Goal: Transaction & Acquisition: Purchase product/service

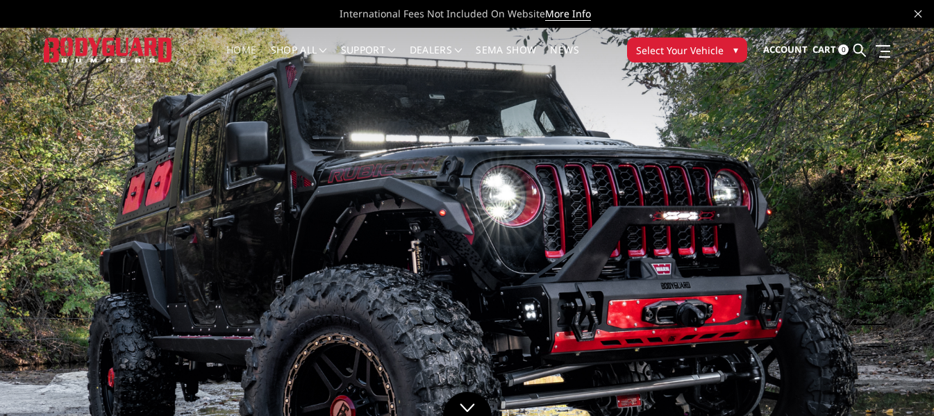
click at [241, 53] on link "Home" at bounding box center [241, 58] width 30 height 27
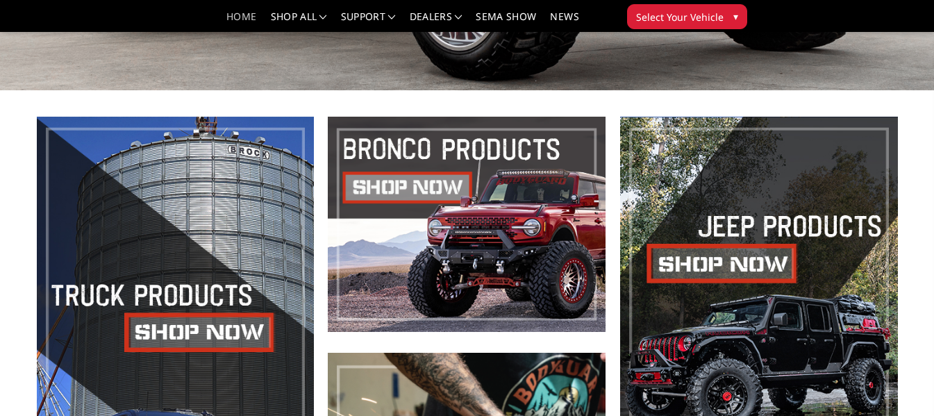
scroll to position [486, 0]
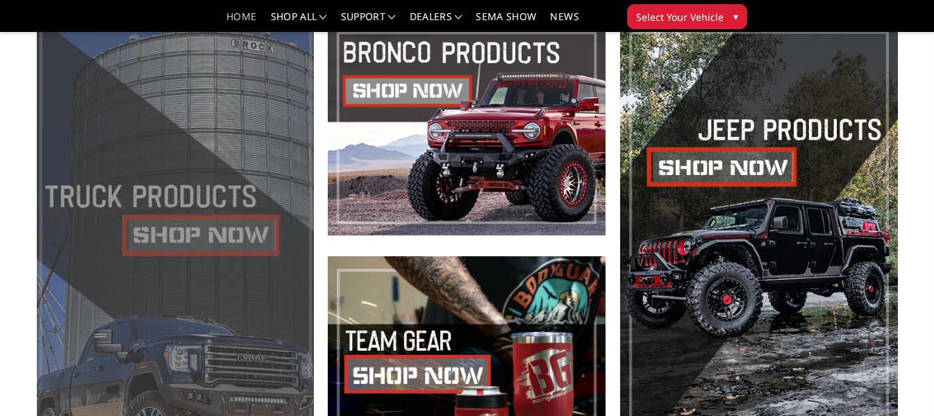
click at [221, 233] on span at bounding box center [176, 246] width 278 height 452
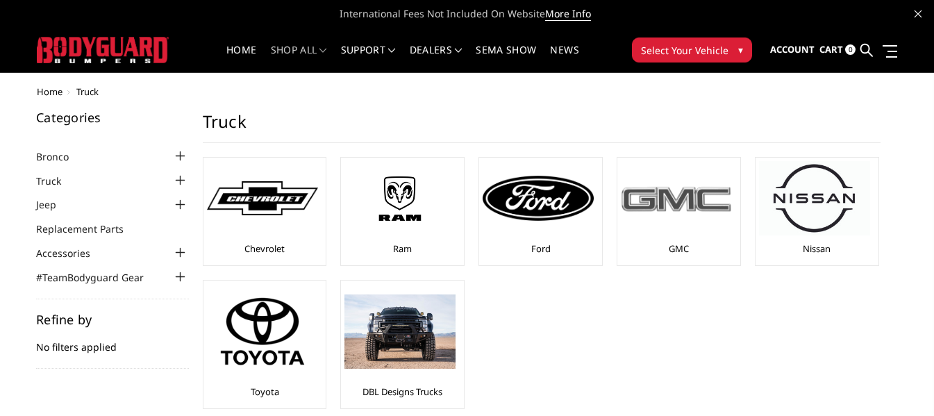
click at [695, 235] on div at bounding box center [675, 198] width 111 height 74
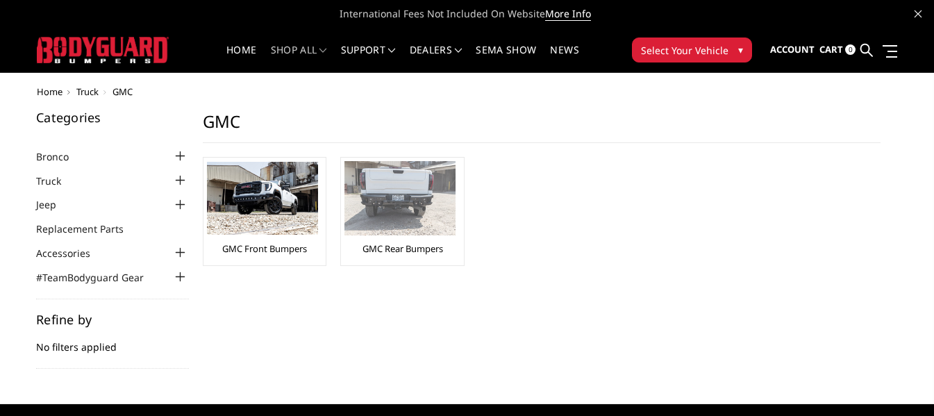
click at [416, 204] on img at bounding box center [399, 198] width 111 height 74
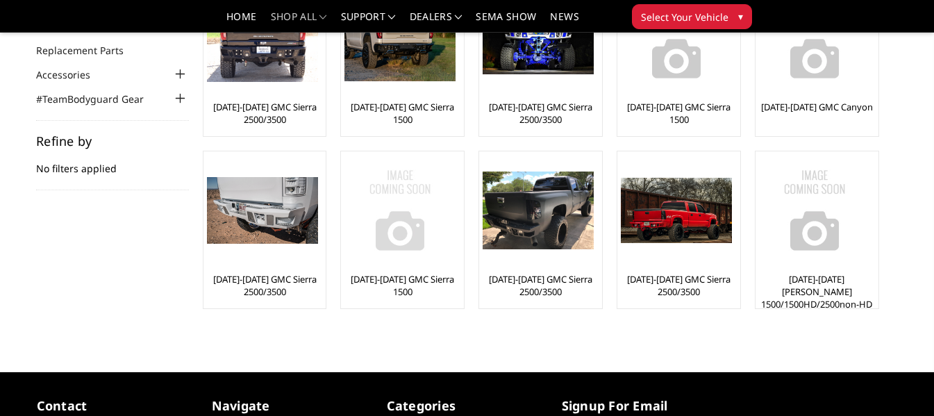
scroll to position [139, 0]
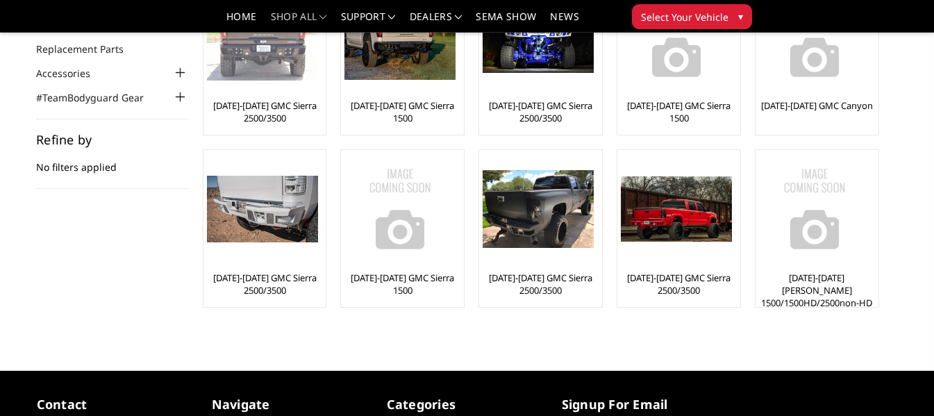
click at [271, 103] on link "[DATE]-[DATE] GMC Sierra 2500/3500" at bounding box center [265, 111] width 116 height 25
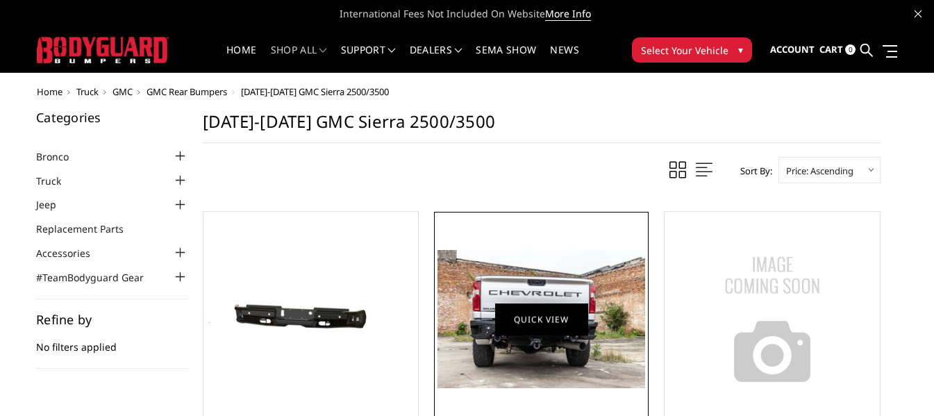
click at [571, 323] on link "Quick view" at bounding box center [541, 319] width 93 height 33
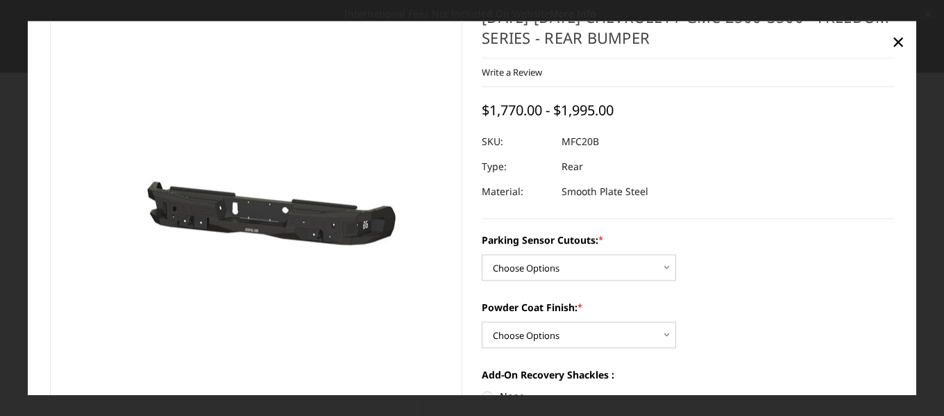
scroll to position [69, 0]
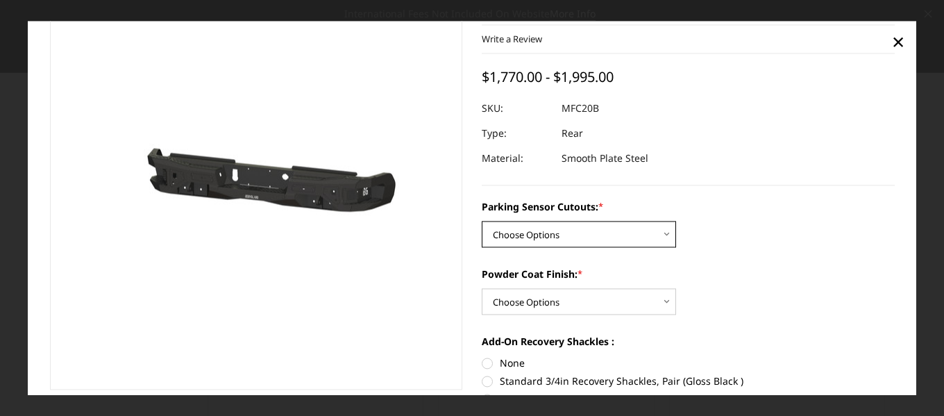
click at [668, 235] on select "Choose Options No - Without Parking Sensor Cutouts Yes - With Parking Sensor Cu…" at bounding box center [579, 234] width 194 height 26
select select "2870"
click at [482, 221] on select "Choose Options No - Without Parking Sensor Cutouts Yes - With Parking Sensor Cu…" at bounding box center [579, 234] width 194 height 26
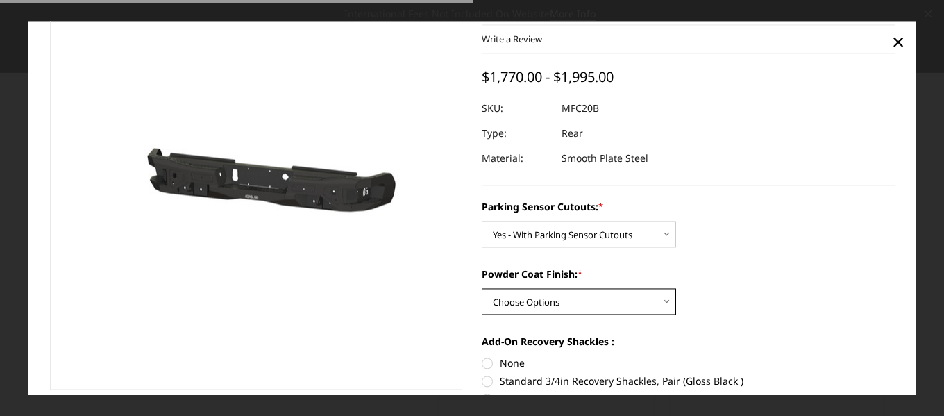
click at [649, 298] on select "Choose Options Bare Metal Texture Black Powder Coat" at bounding box center [579, 301] width 194 height 26
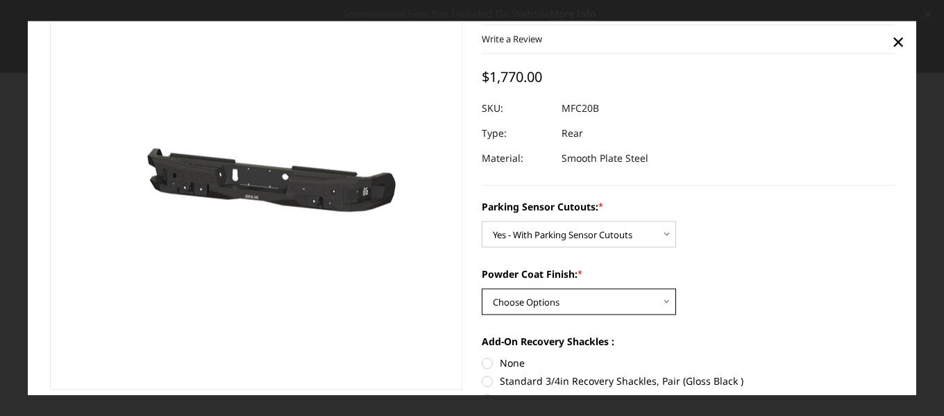
select select "2872"
click at [482, 288] on select "Choose Options Bare Metal Texture Black Powder Coat" at bounding box center [579, 301] width 194 height 26
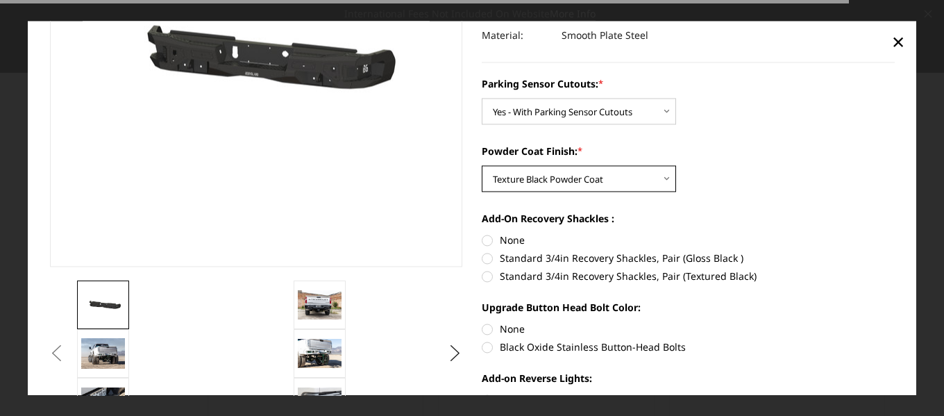
scroll to position [208, 0]
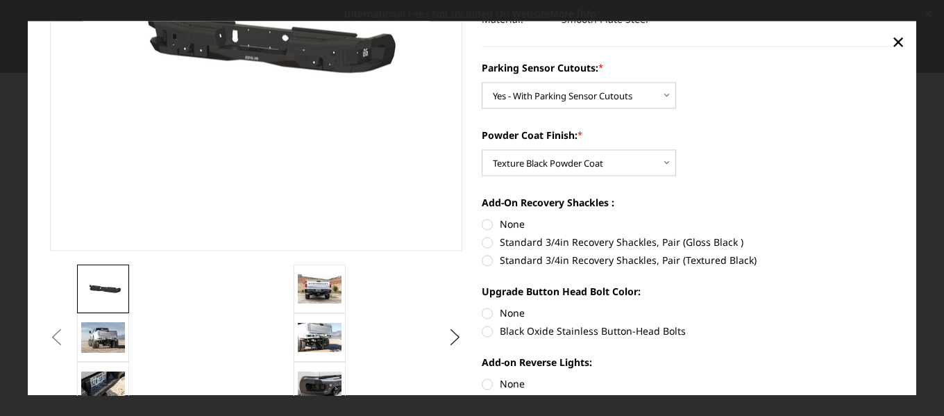
click at [482, 260] on label "Standard 3/4in Recovery Shackles, Pair (Textured Black)" at bounding box center [688, 260] width 413 height 15
click at [895, 235] on input "Standard 3/4in Recovery Shackles, Pair (Textured Black)" at bounding box center [895, 235] width 1 height 1
radio input "true"
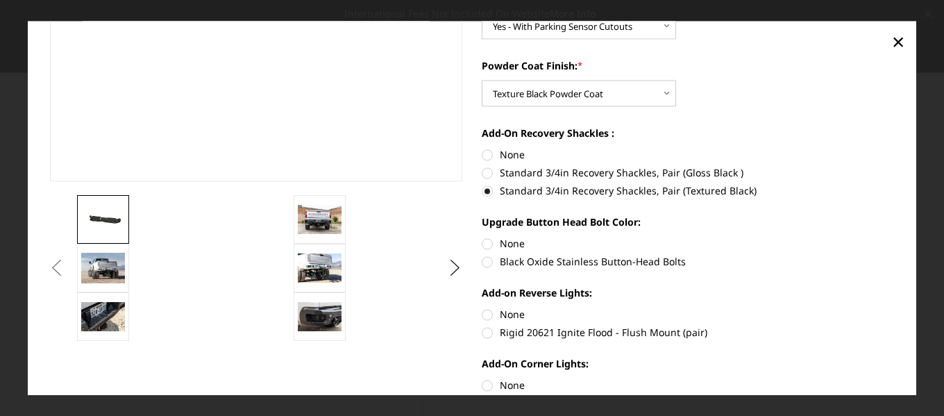
click at [482, 244] on label "None" at bounding box center [688, 243] width 413 height 15
click at [482, 237] on input "None" at bounding box center [482, 236] width 1 height 1
radio input "true"
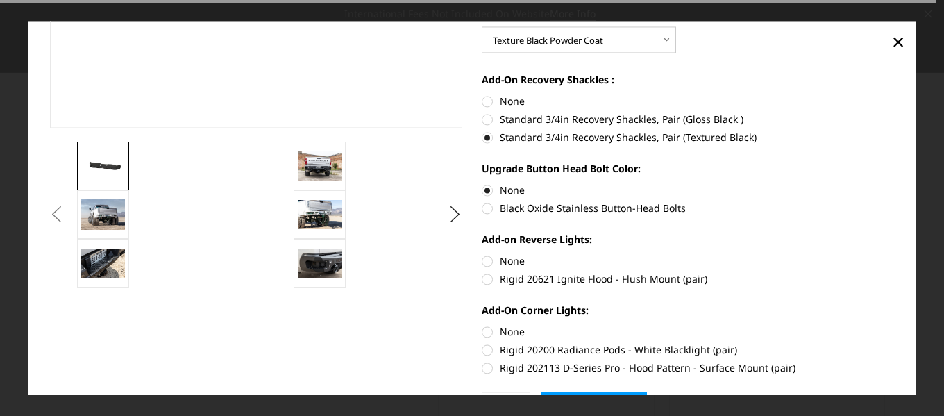
scroll to position [347, 0]
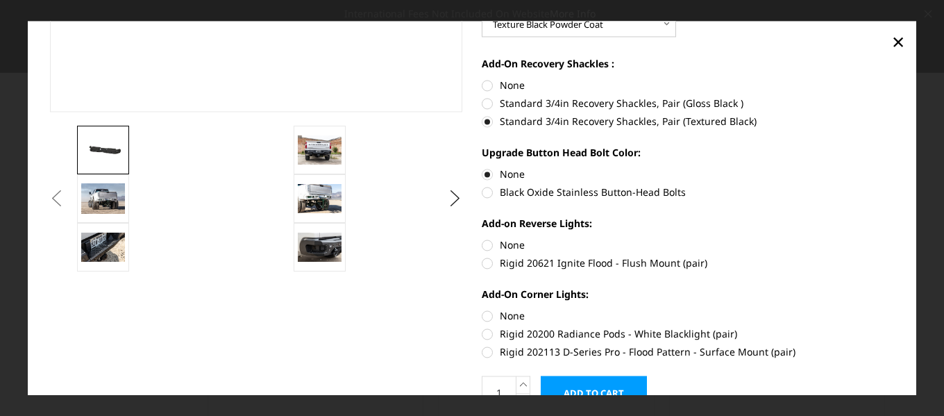
click at [482, 263] on label "Rigid 20621 Ignite Flood - Flush Mount (pair)" at bounding box center [688, 262] width 413 height 15
click at [895, 238] on input "Rigid 20621 Ignite Flood - Flush Mount (pair)" at bounding box center [895, 237] width 1 height 1
radio input "true"
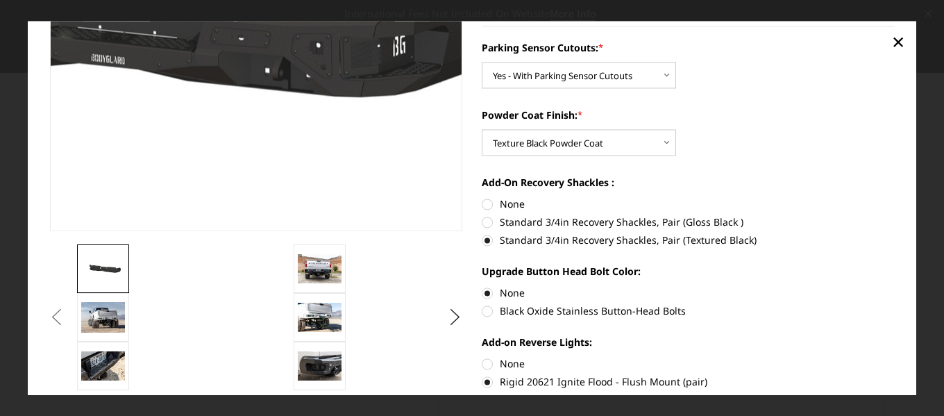
scroll to position [208, 0]
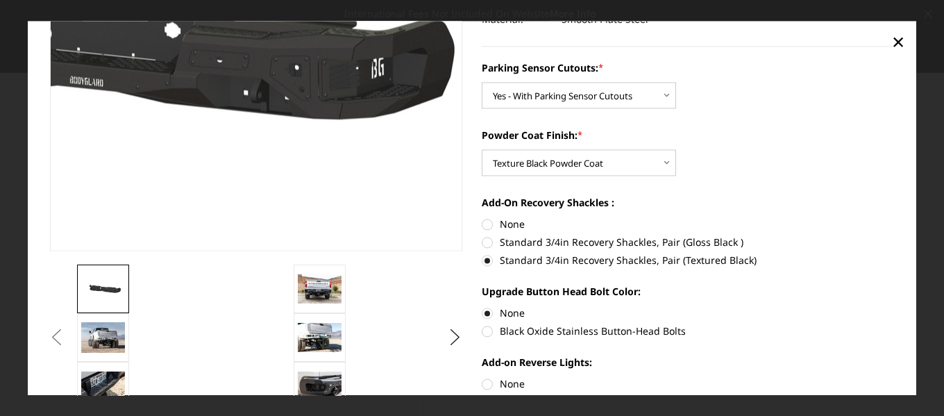
click at [375, 119] on img at bounding box center [98, 42] width 888 height 423
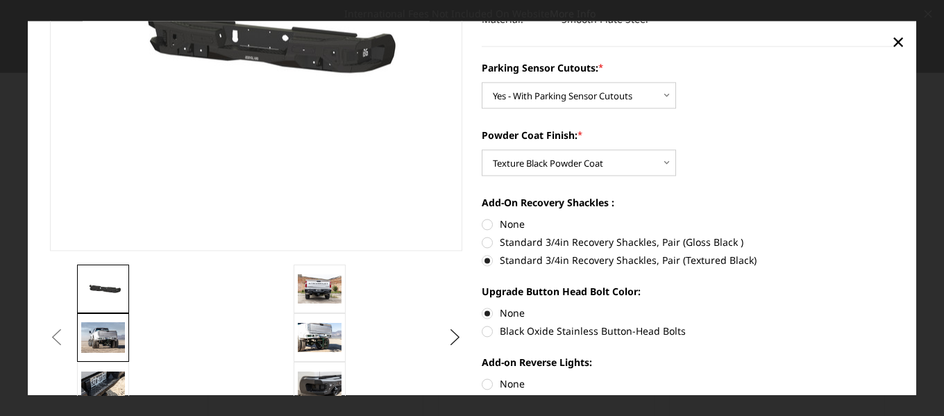
click at [101, 326] on img at bounding box center [103, 337] width 44 height 31
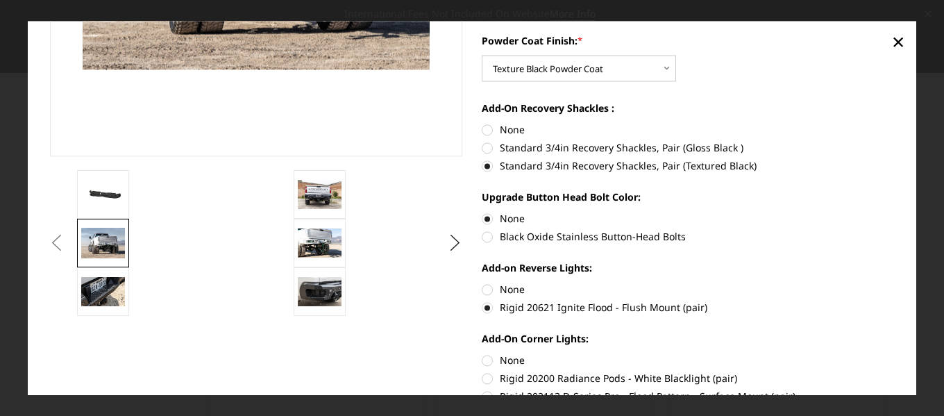
scroll to position [308, 0]
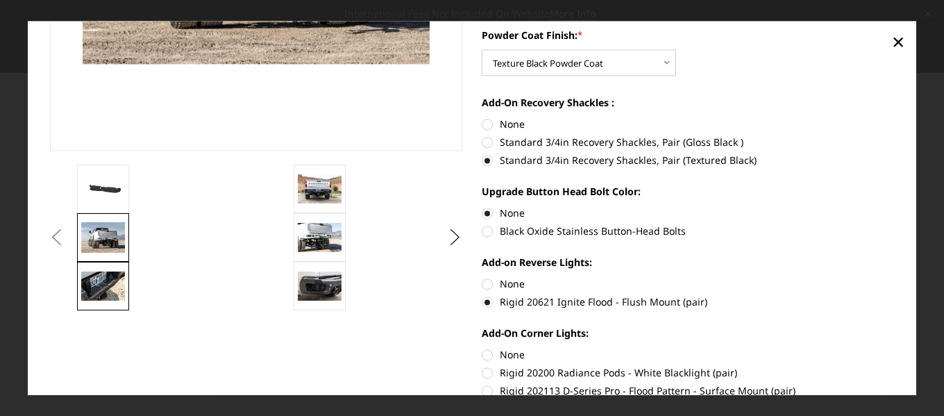
click at [93, 276] on img at bounding box center [103, 285] width 44 height 29
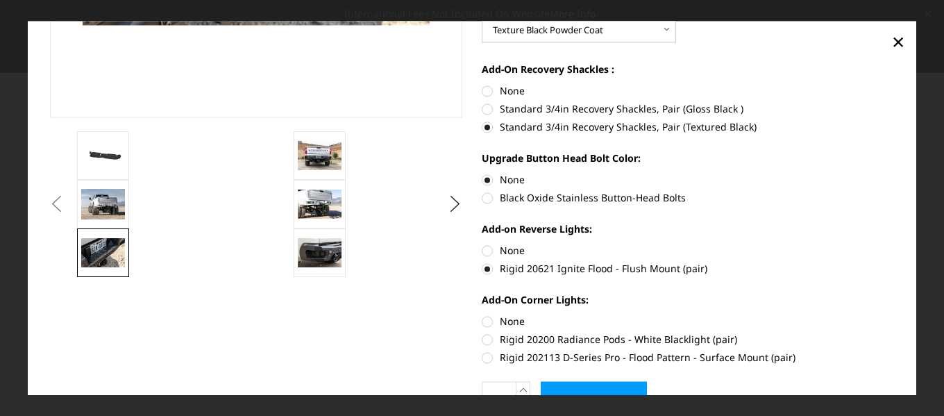
scroll to position [347, 0]
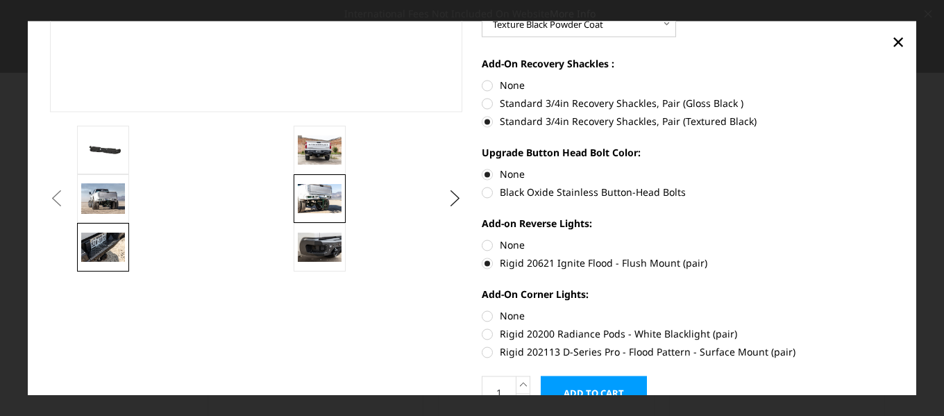
click at [330, 199] on img at bounding box center [320, 198] width 44 height 29
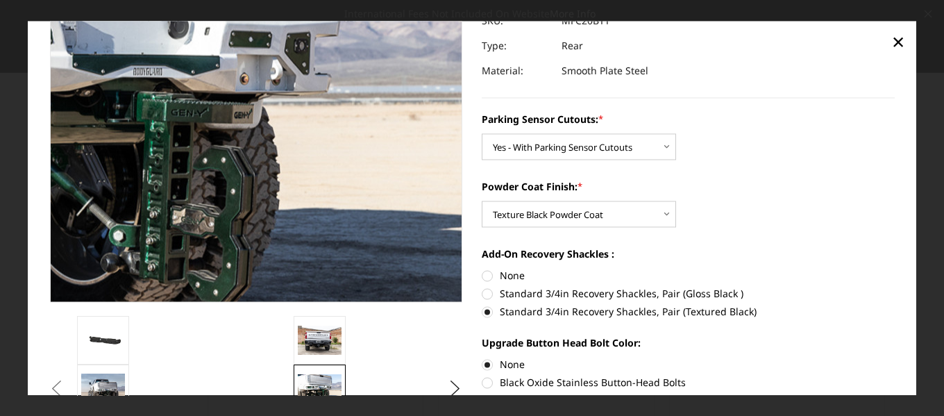
scroll to position [278, 0]
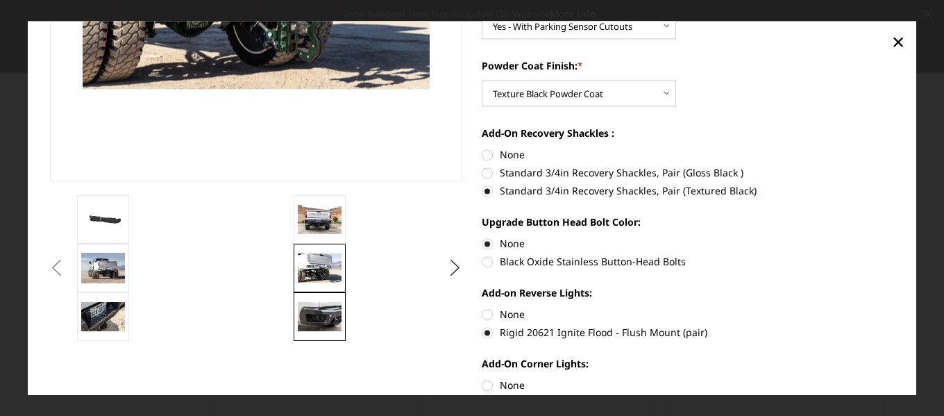
click at [329, 316] on img at bounding box center [320, 316] width 44 height 29
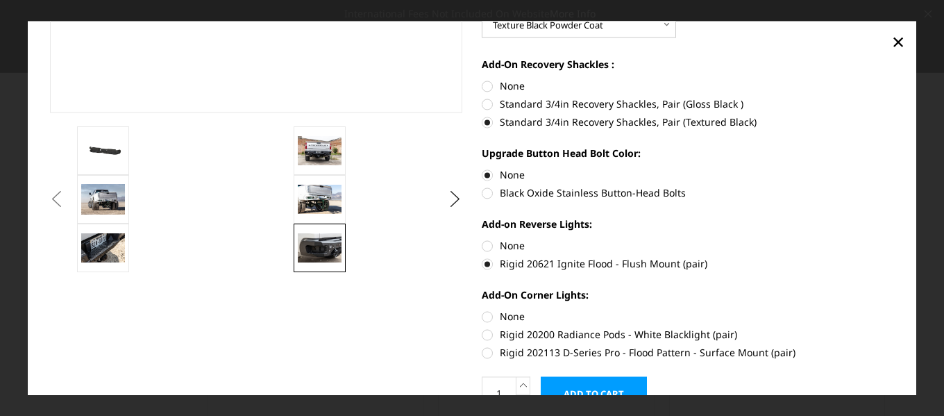
scroll to position [347, 0]
click at [448, 199] on button "Next" at bounding box center [455, 198] width 21 height 21
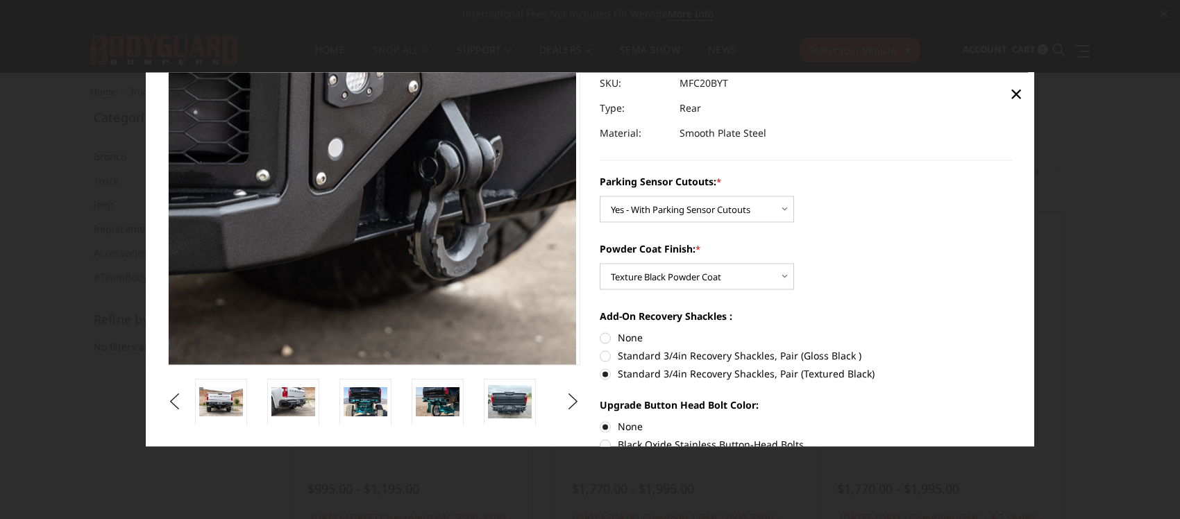
scroll to position [174, 0]
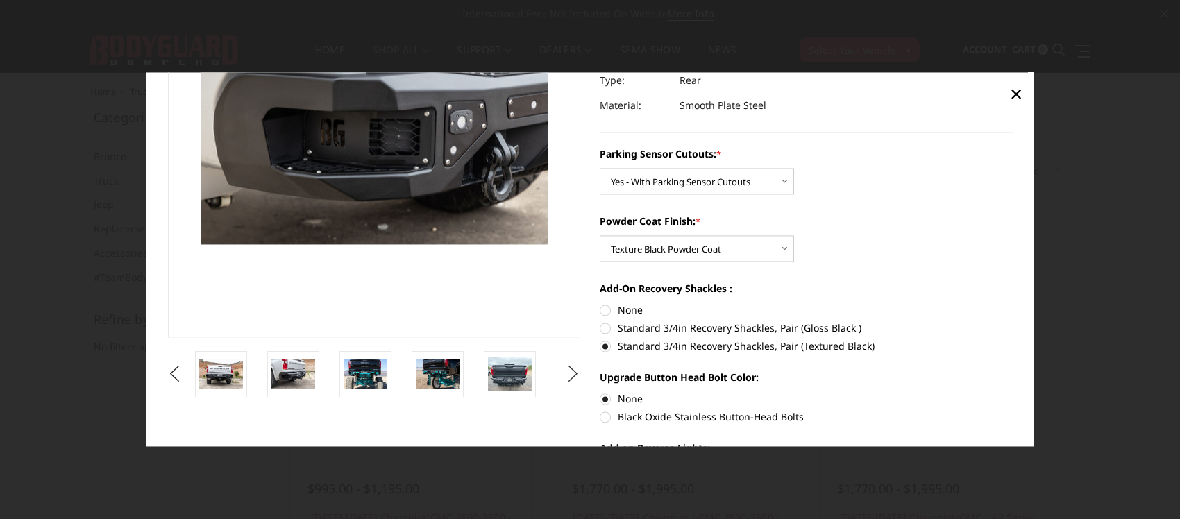
click at [568, 375] on button "Next" at bounding box center [573, 374] width 21 height 21
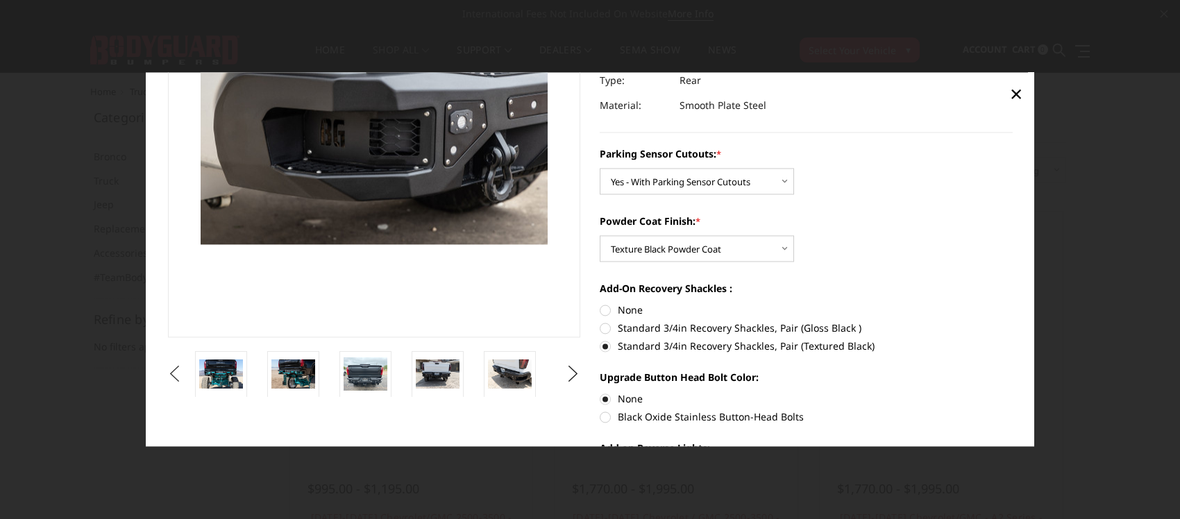
click at [174, 372] on button "Previous" at bounding box center [174, 374] width 21 height 21
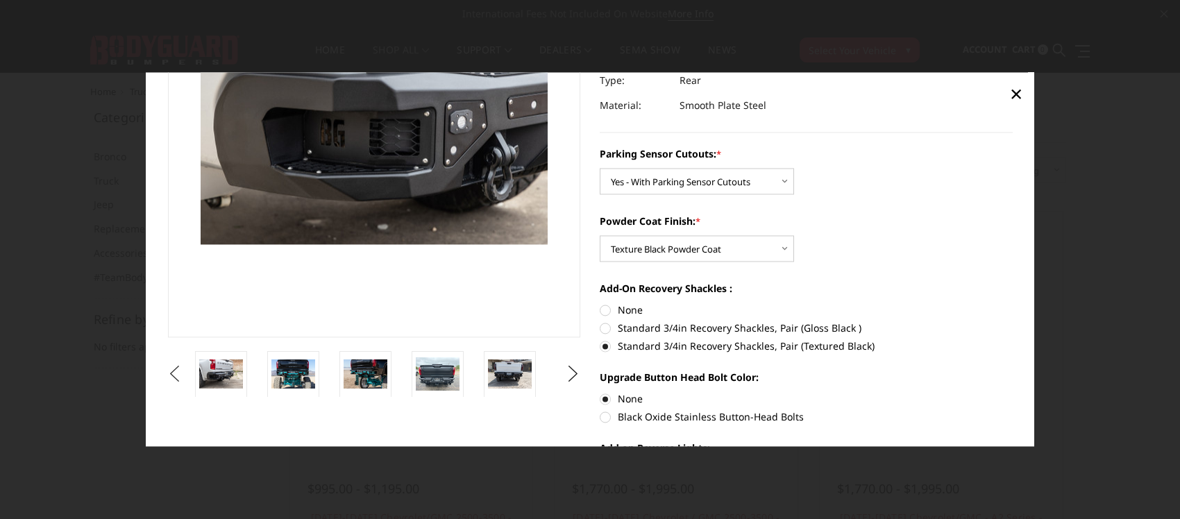
click at [174, 371] on button "Previous" at bounding box center [174, 374] width 21 height 21
click at [174, 369] on button "Previous" at bounding box center [174, 374] width 21 height 21
click at [174, 368] on button "Previous" at bounding box center [174, 374] width 21 height 21
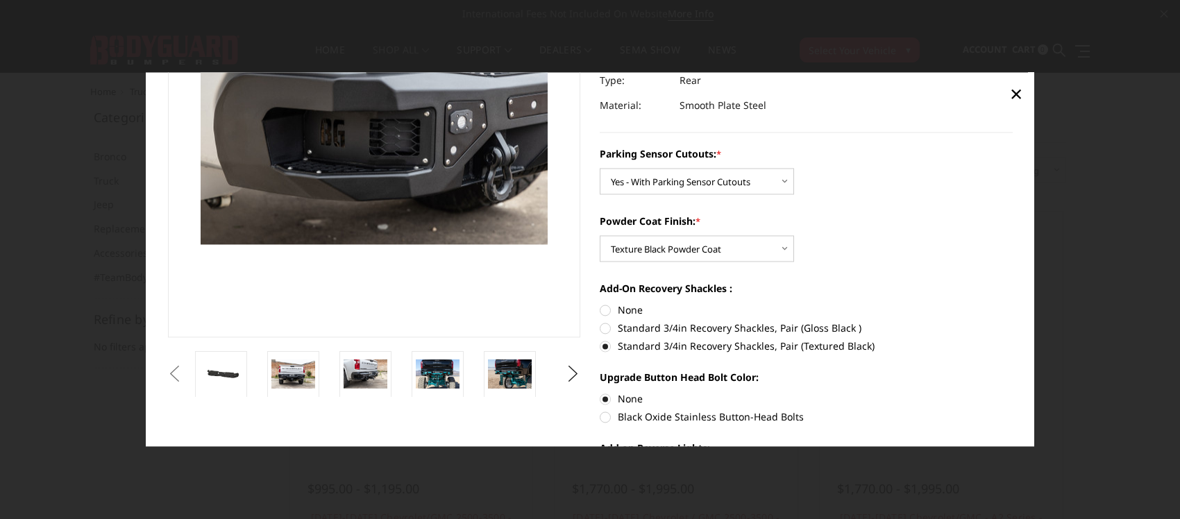
click at [174, 368] on button "Previous" at bounding box center [174, 374] width 21 height 21
click at [293, 384] on img at bounding box center [293, 374] width 44 height 29
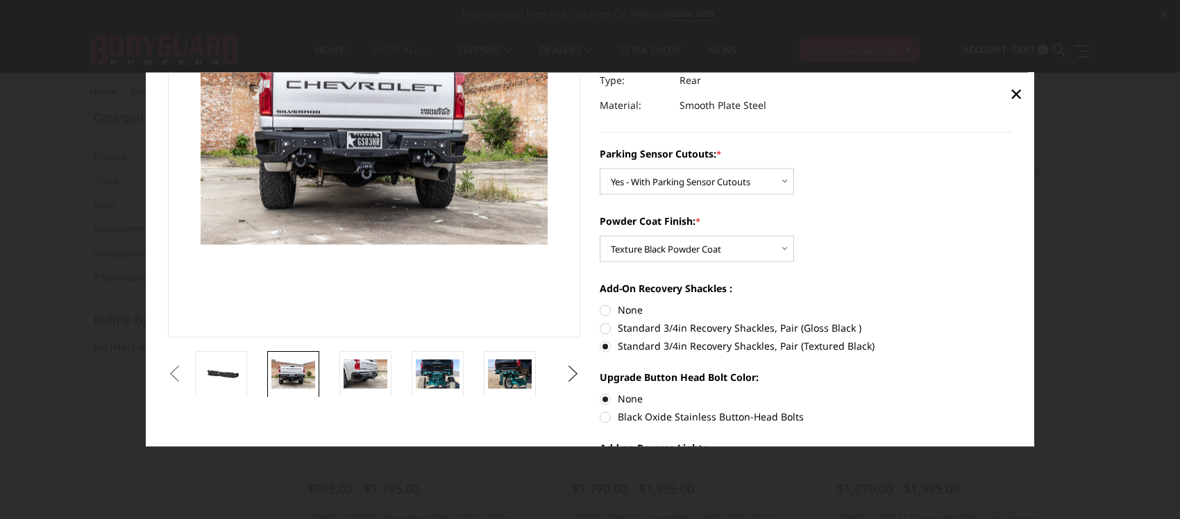
click at [566, 379] on button "Next" at bounding box center [573, 374] width 21 height 21
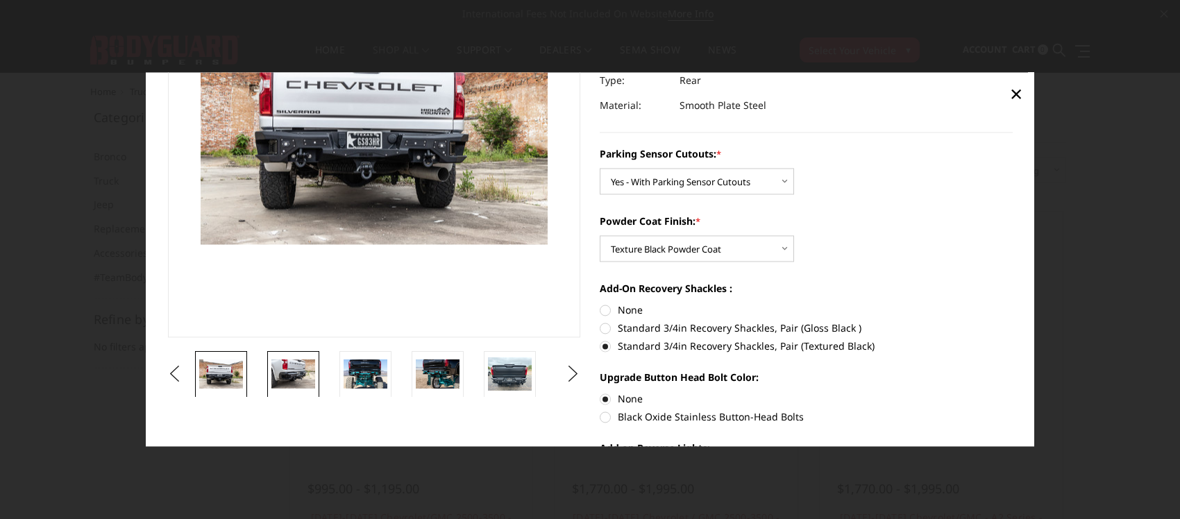
click at [303, 375] on img at bounding box center [293, 374] width 44 height 29
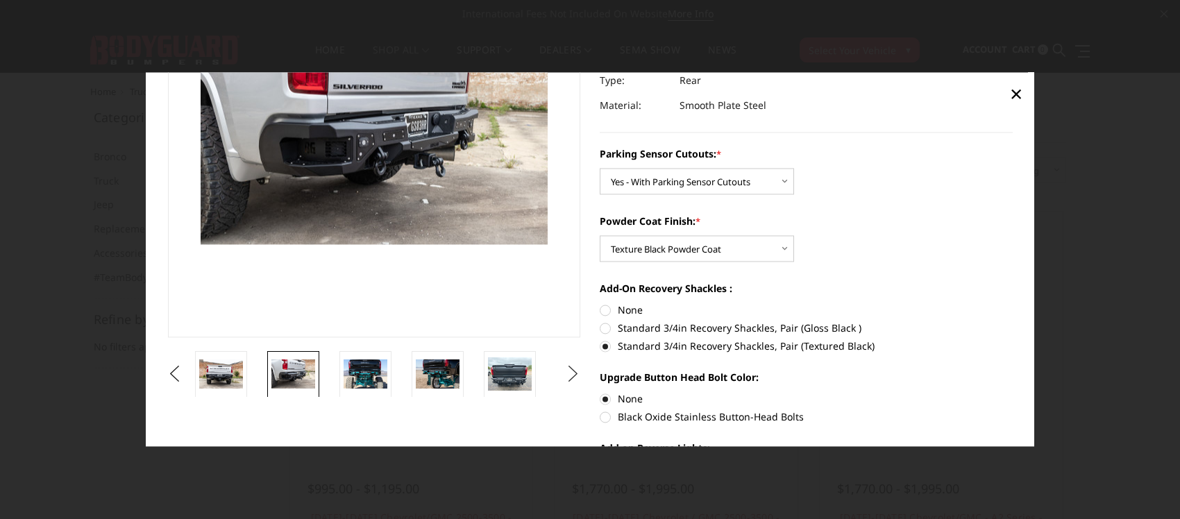
click at [567, 373] on button "Next" at bounding box center [573, 374] width 21 height 21
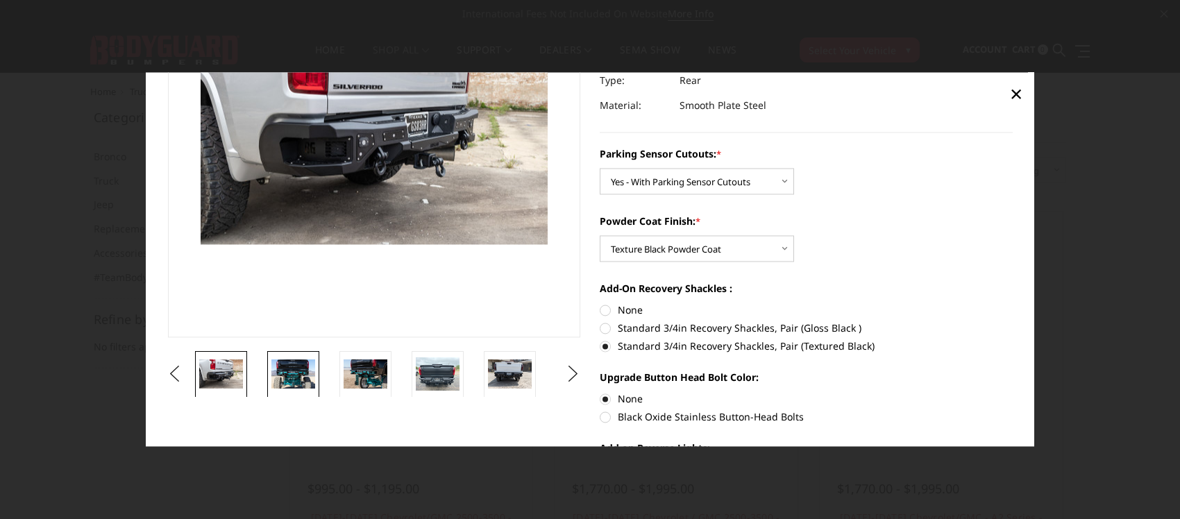
click at [296, 379] on img at bounding box center [293, 374] width 44 height 29
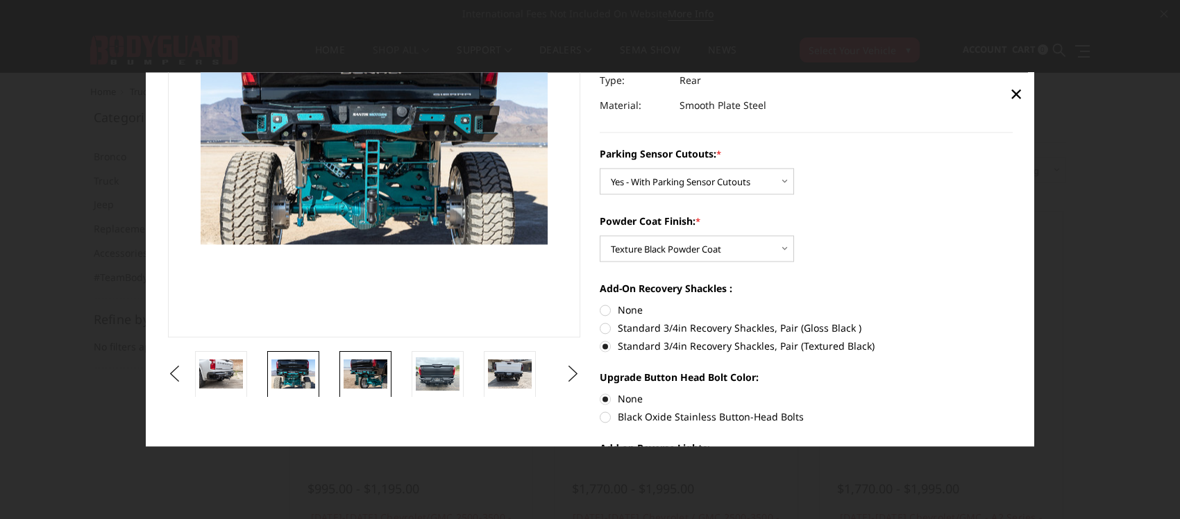
click at [346, 369] on img at bounding box center [366, 374] width 44 height 29
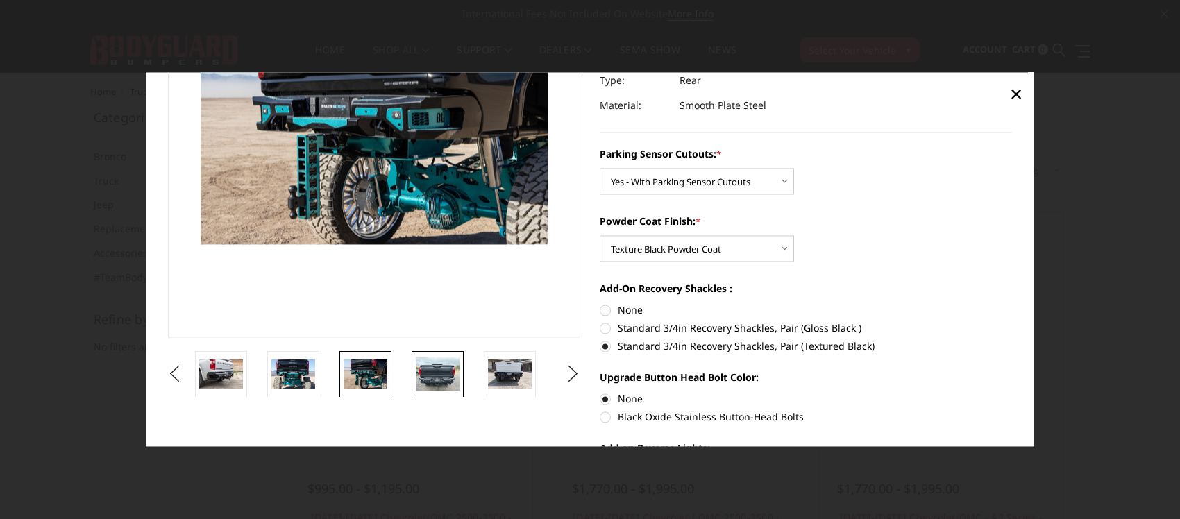
click at [424, 368] on img at bounding box center [438, 374] width 44 height 33
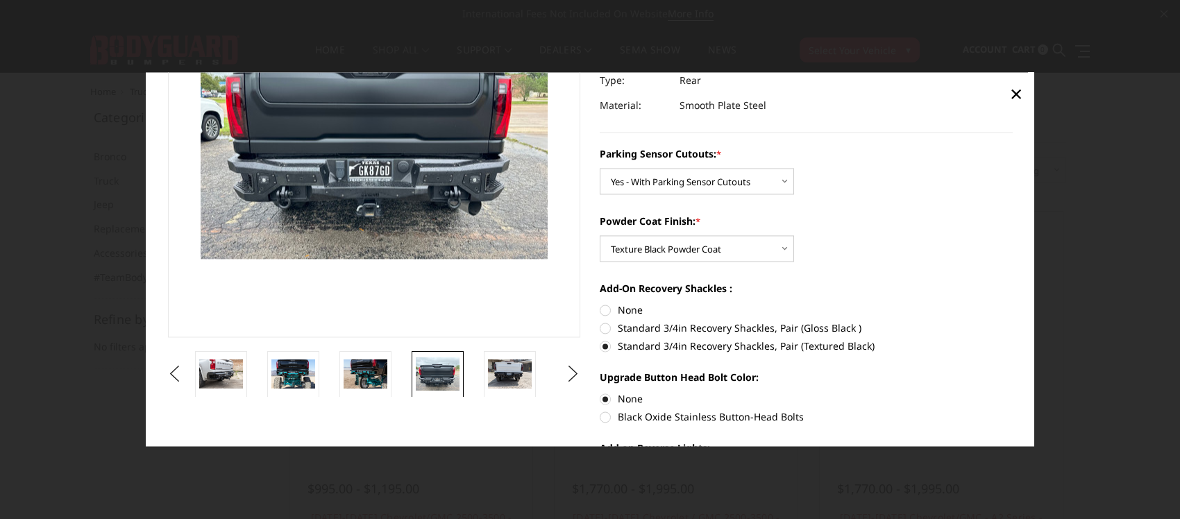
scroll to position [158, 0]
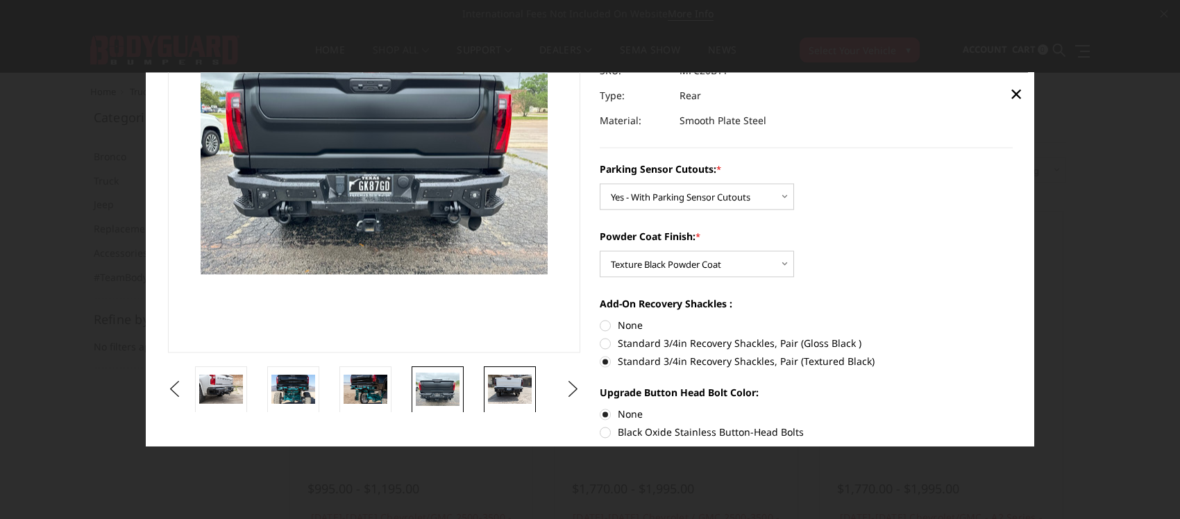
click at [509, 389] on img at bounding box center [510, 389] width 44 height 29
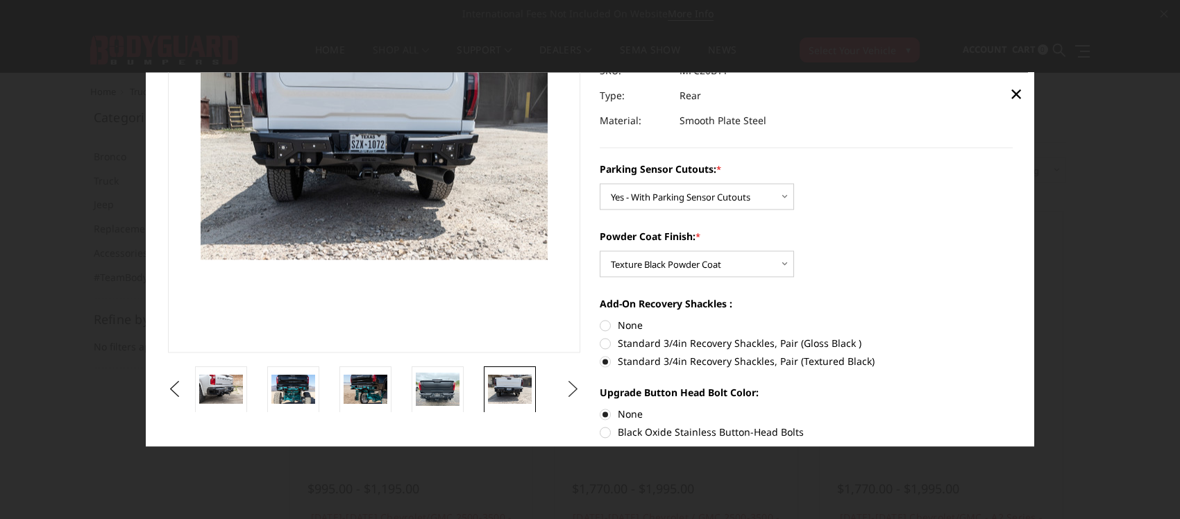
click at [568, 382] on button "Next" at bounding box center [573, 389] width 21 height 21
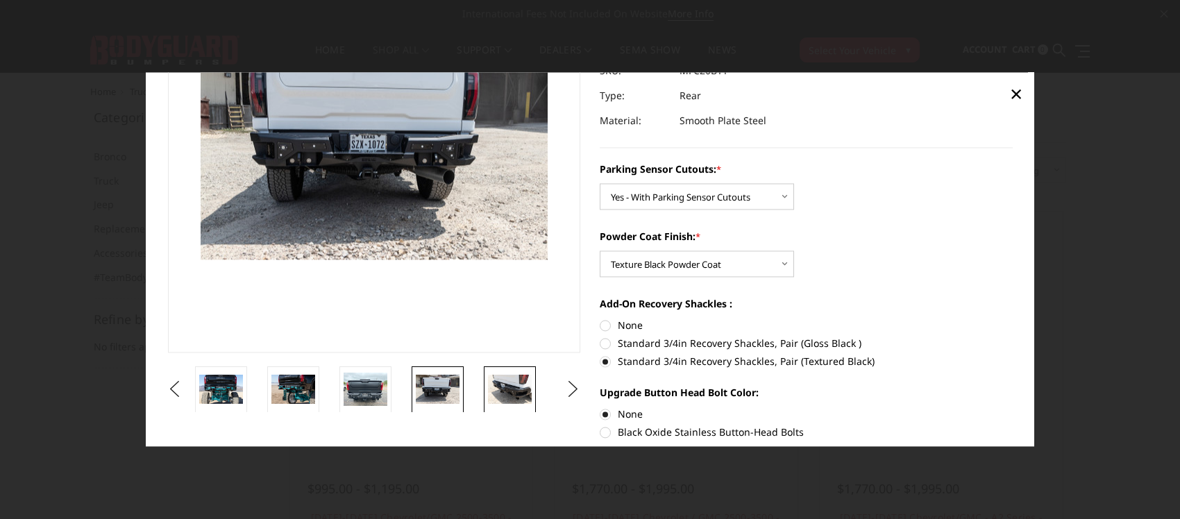
click at [503, 390] on img at bounding box center [510, 389] width 44 height 29
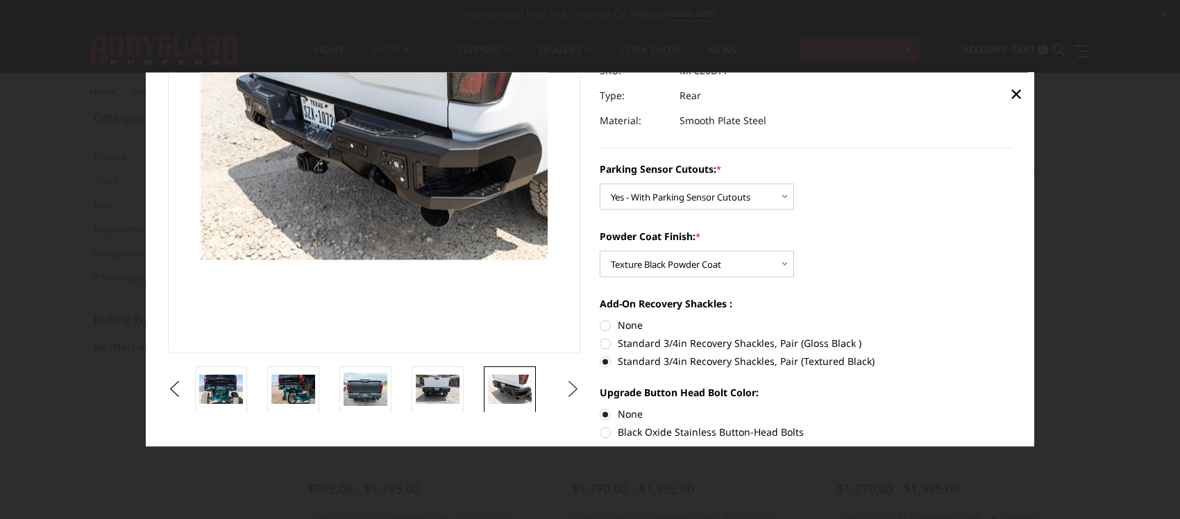
click at [563, 383] on button "Next" at bounding box center [573, 389] width 21 height 21
click at [525, 389] on img at bounding box center [510, 389] width 44 height 31
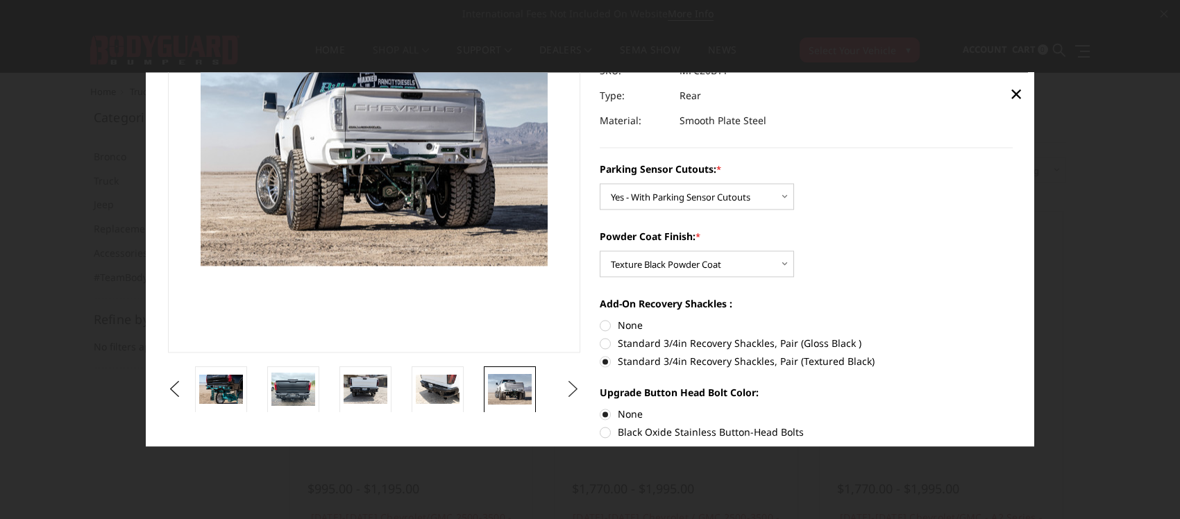
click at [580, 385] on button "Next" at bounding box center [573, 389] width 21 height 21
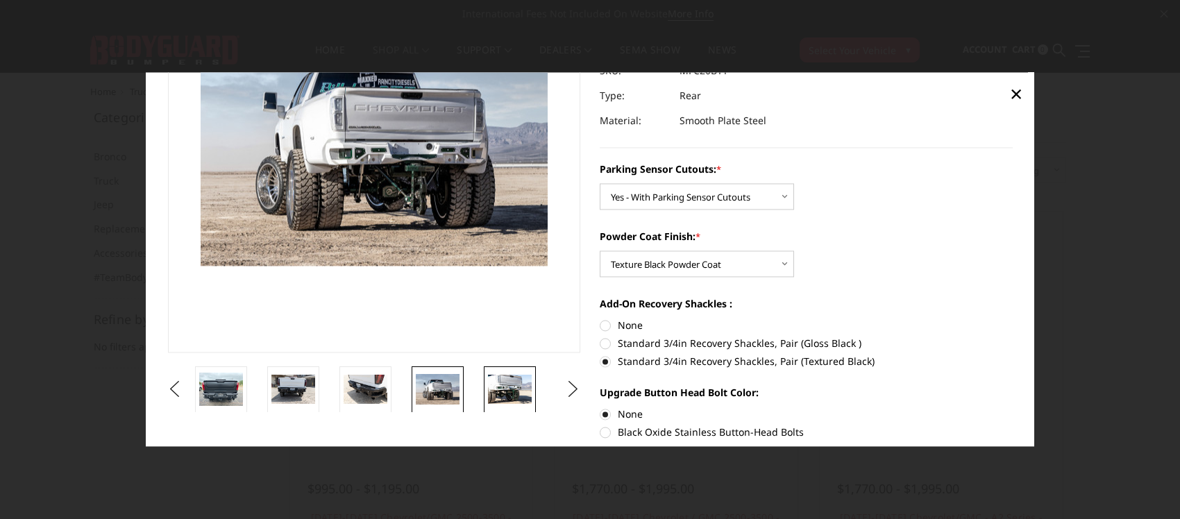
click at [505, 391] on img at bounding box center [510, 389] width 44 height 29
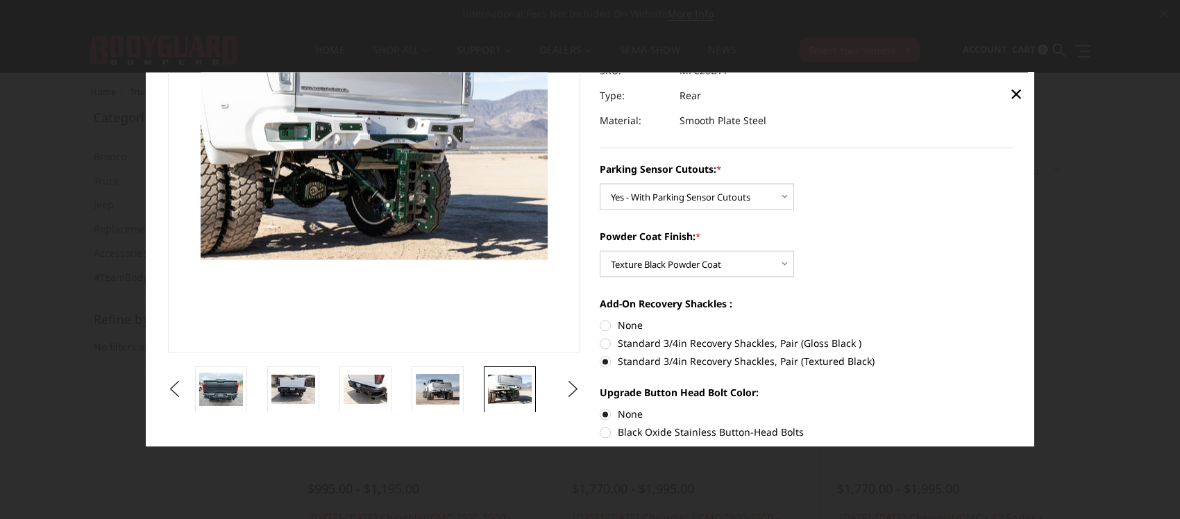
click at [555, 394] on ul "Previous Next" at bounding box center [373, 389] width 419 height 47
click at [566, 393] on button "Next" at bounding box center [573, 389] width 21 height 21
click at [539, 392] on li at bounding box center [517, 389] width 72 height 47
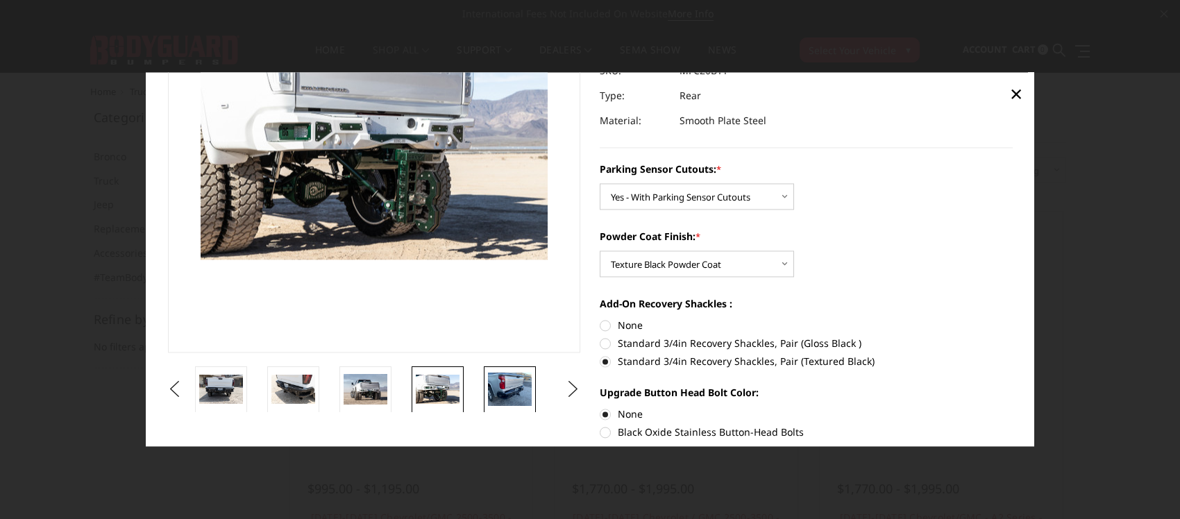
click at [518, 394] on img at bounding box center [510, 389] width 44 height 33
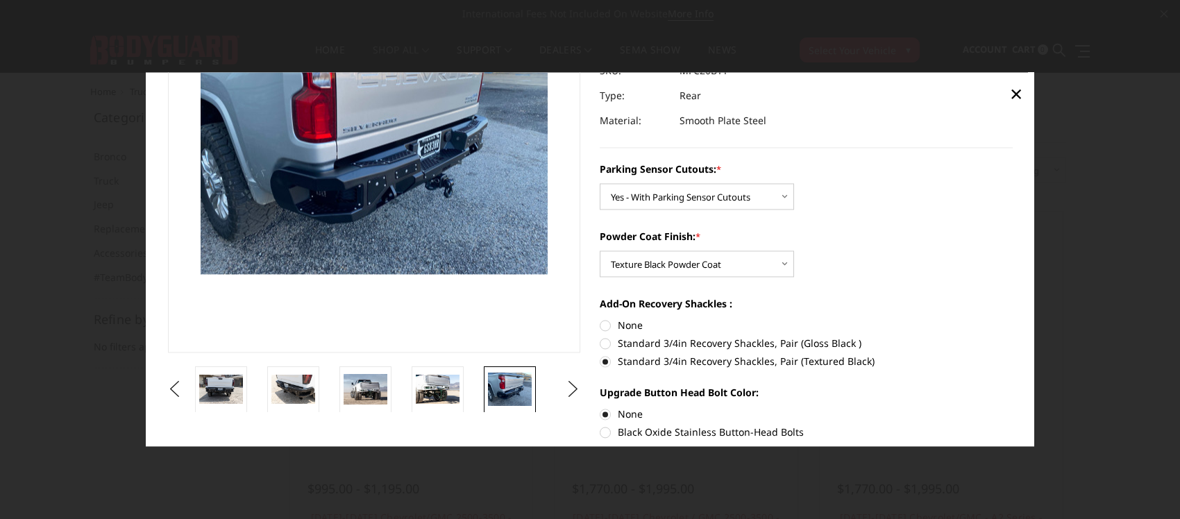
scroll to position [144, 0]
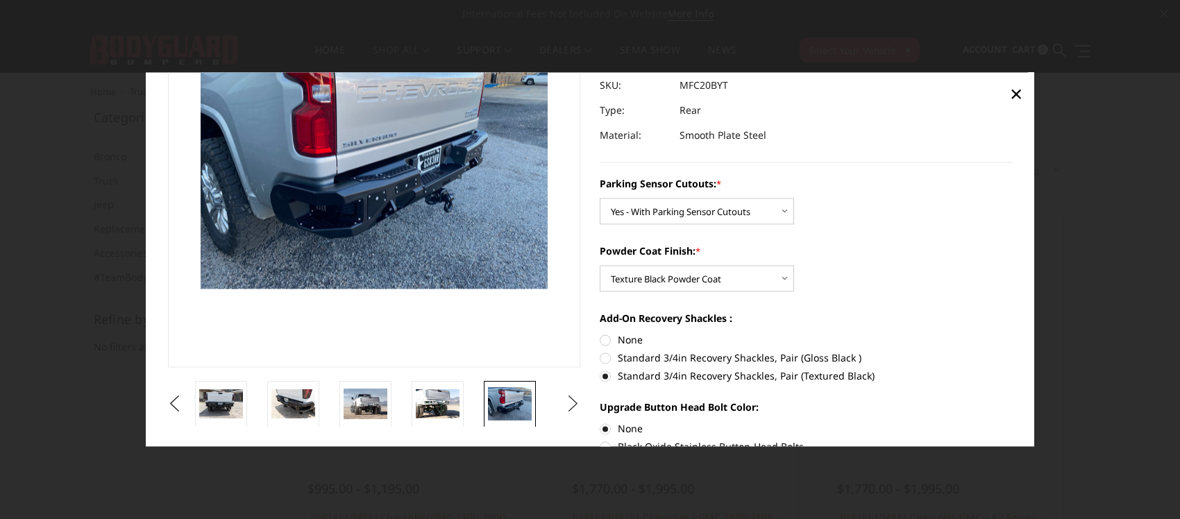
click at [566, 400] on button "Next" at bounding box center [573, 404] width 21 height 21
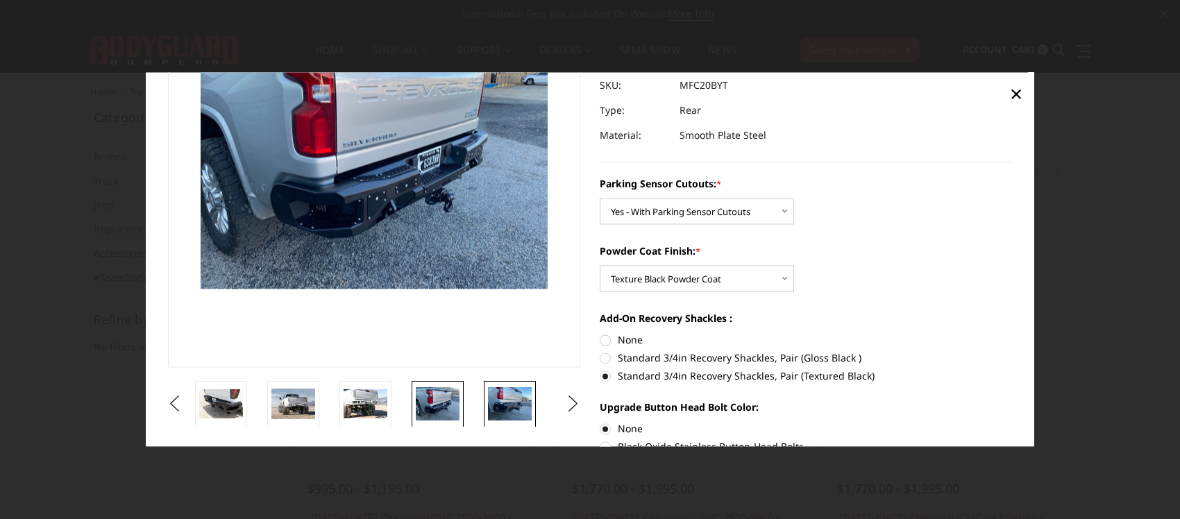
click at [528, 408] on img at bounding box center [510, 404] width 44 height 33
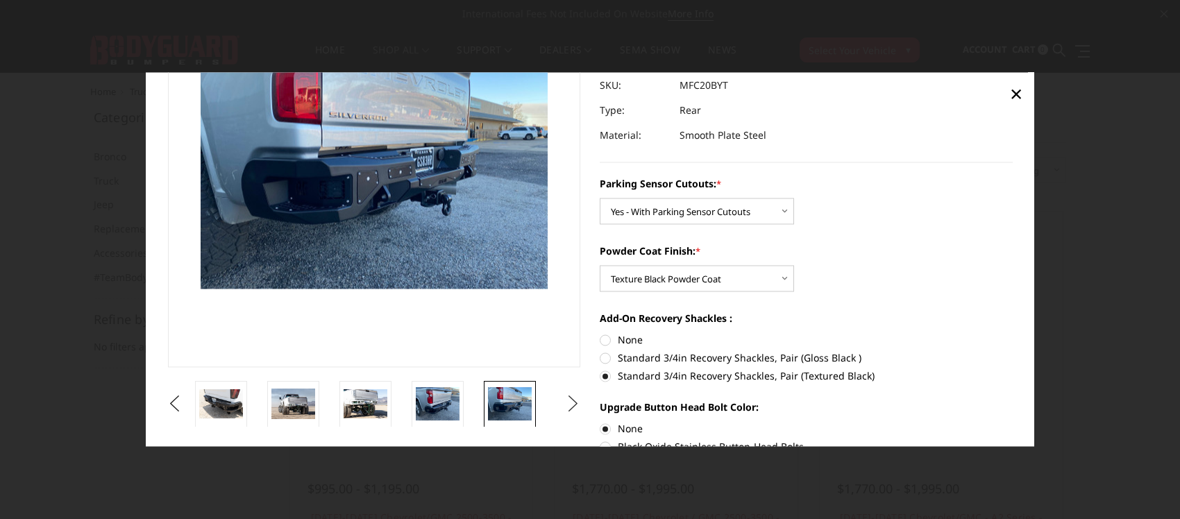
click at [563, 404] on button "Next" at bounding box center [573, 404] width 21 height 21
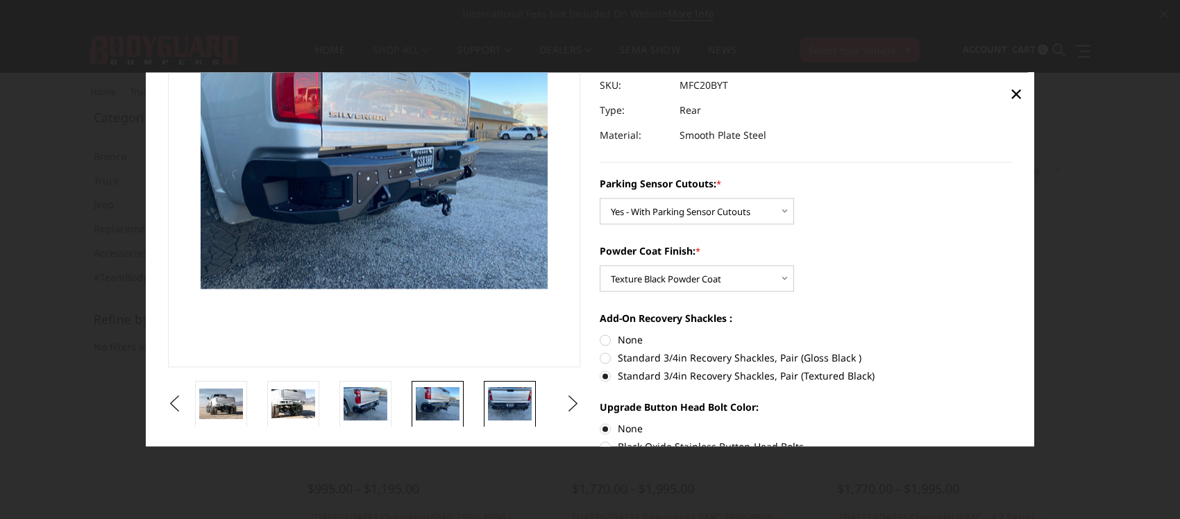
click at [524, 403] on img at bounding box center [510, 404] width 44 height 33
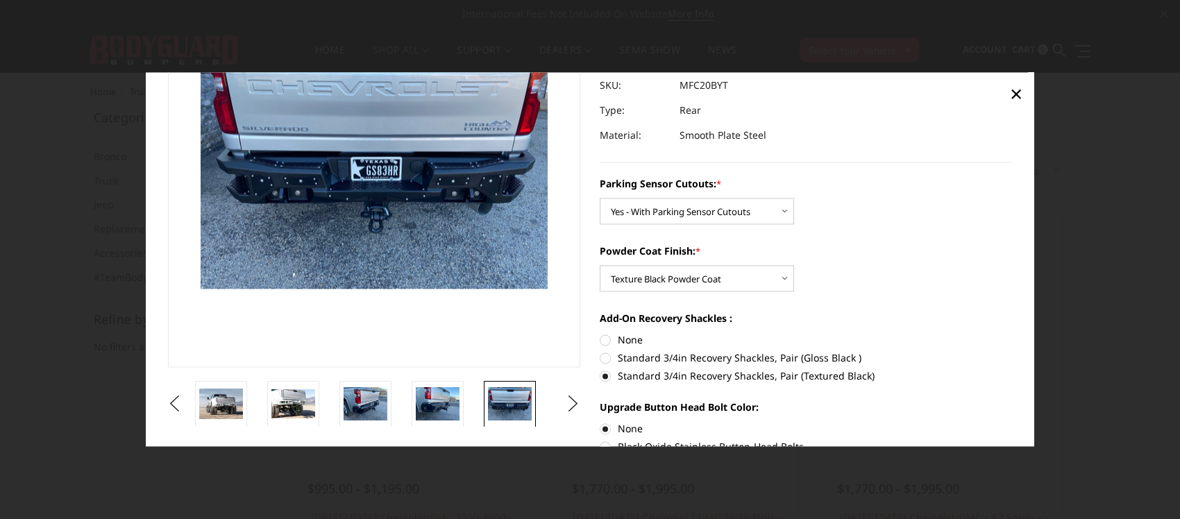
click at [555, 403] on ul "Previous Next" at bounding box center [373, 404] width 419 height 47
click at [568, 400] on button "Next" at bounding box center [573, 404] width 21 height 21
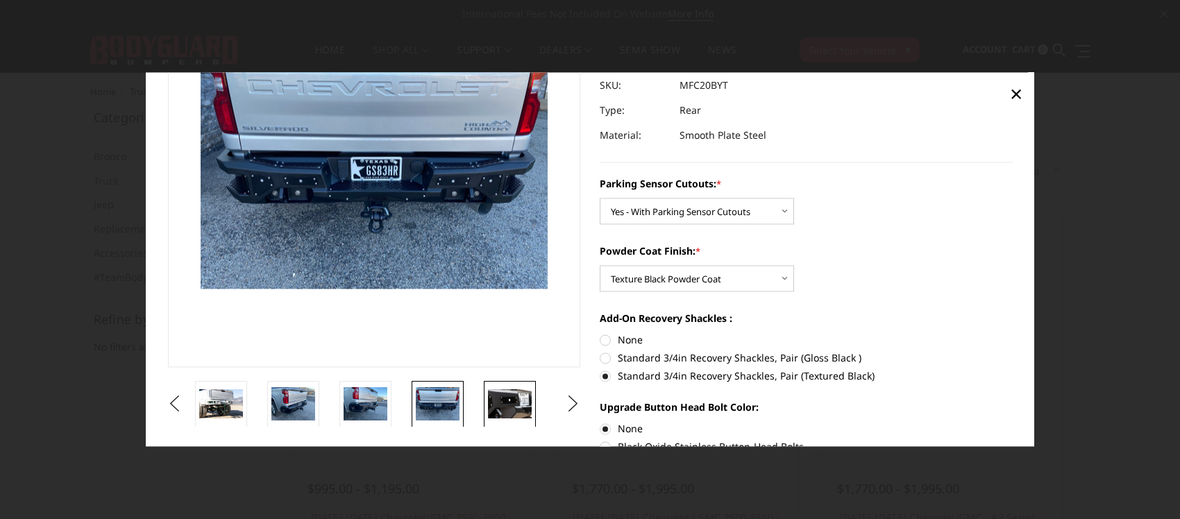
click at [523, 403] on img at bounding box center [510, 403] width 44 height 29
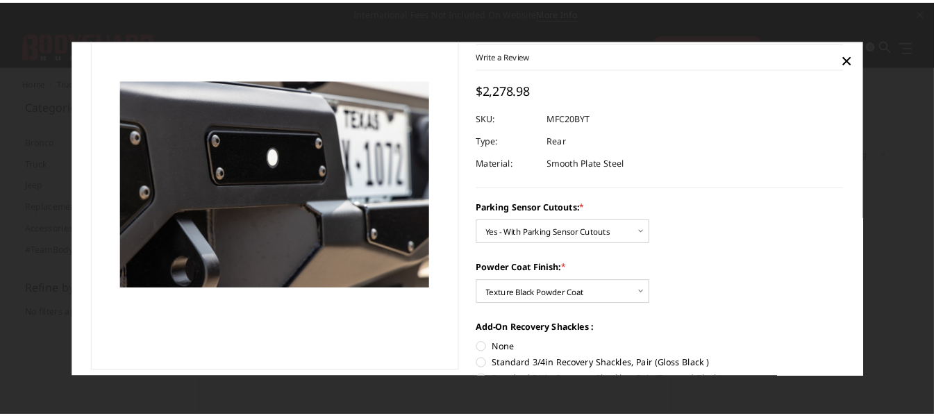
scroll to position [70, 0]
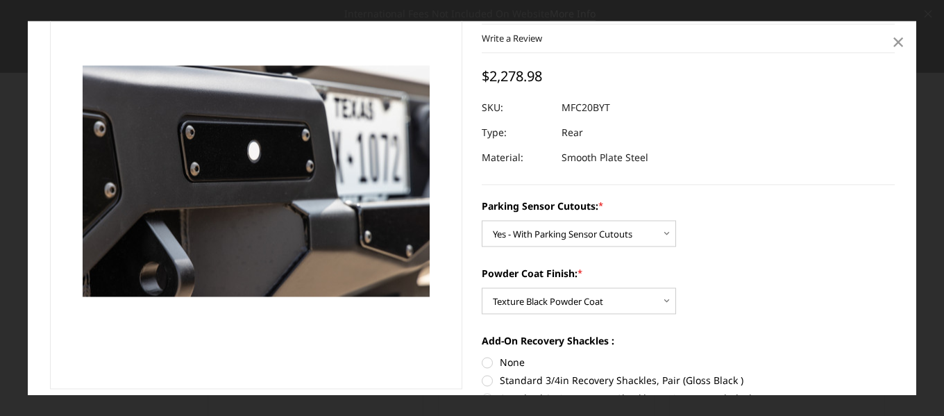
click at [895, 40] on span "×" at bounding box center [898, 42] width 12 height 30
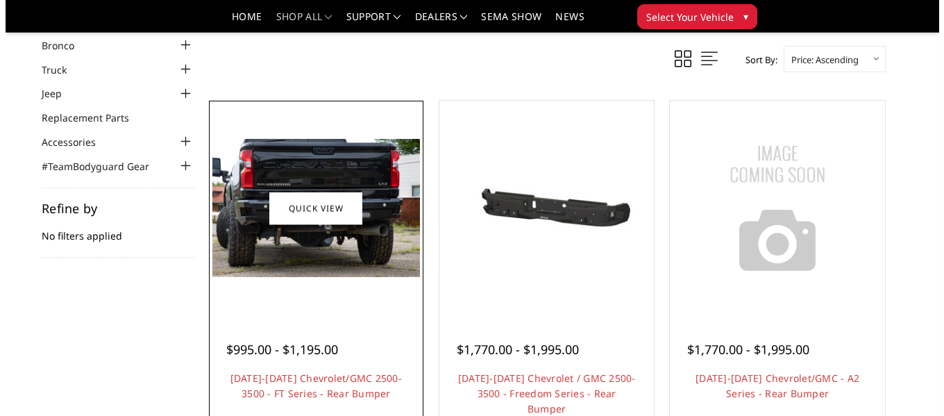
scroll to position [69, 0]
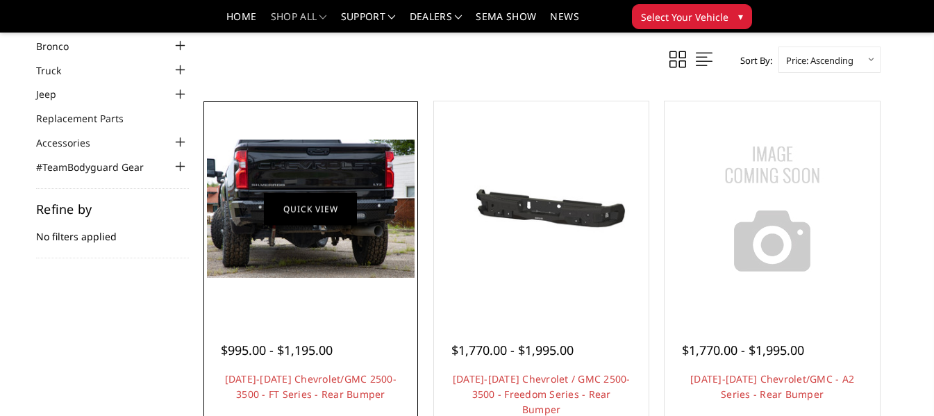
click at [329, 209] on link "Quick view" at bounding box center [310, 208] width 93 height 33
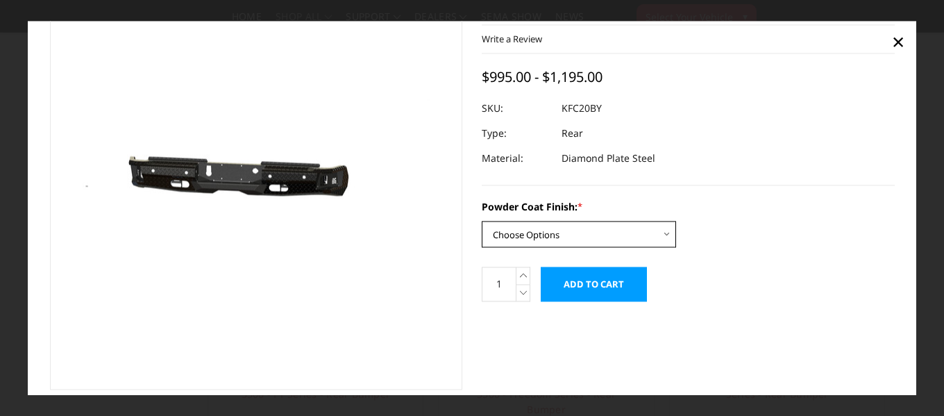
click at [660, 231] on select "Choose Options Bare Metal Gloss Black Powder Coat Textured Black Powder Coat" at bounding box center [579, 234] width 194 height 26
select select "3419"
click at [482, 221] on select "Choose Options Bare Metal Gloss Black Powder Coat Textured Black Powder Coat" at bounding box center [579, 234] width 194 height 26
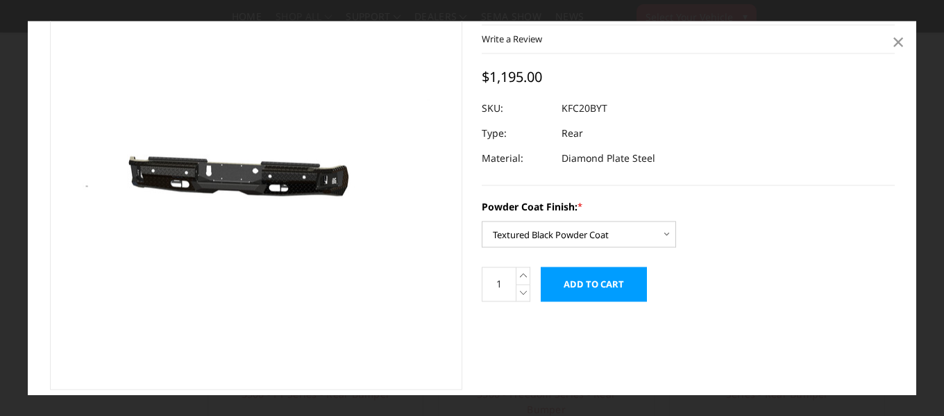
click at [890, 41] on link "×" at bounding box center [898, 42] width 22 height 22
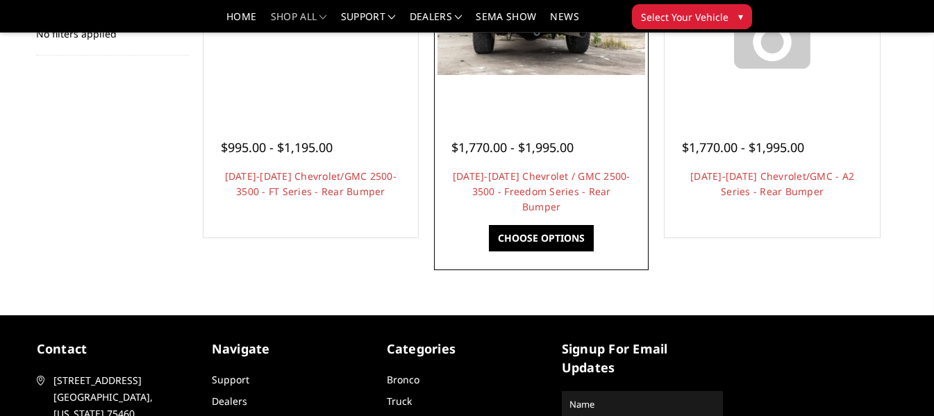
scroll to position [278, 0]
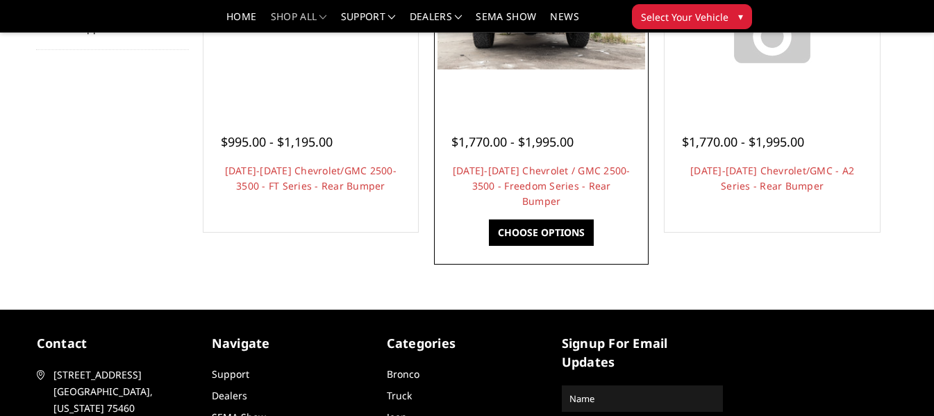
click at [560, 230] on link "Choose Options" at bounding box center [541, 232] width 105 height 26
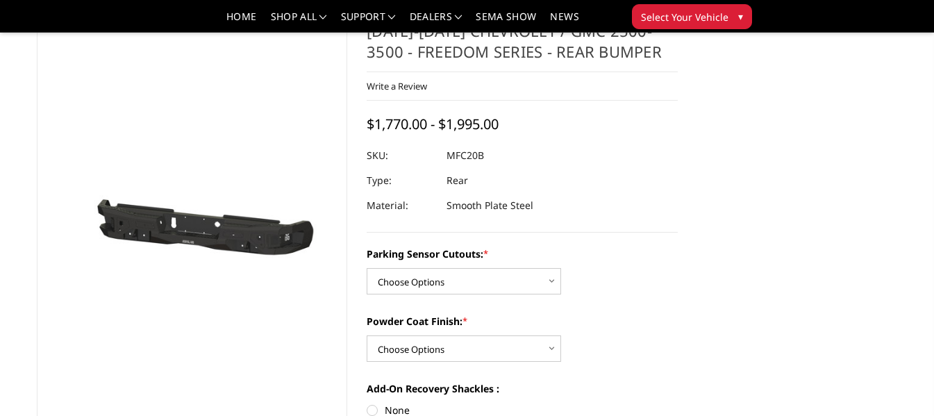
scroll to position [139, 0]
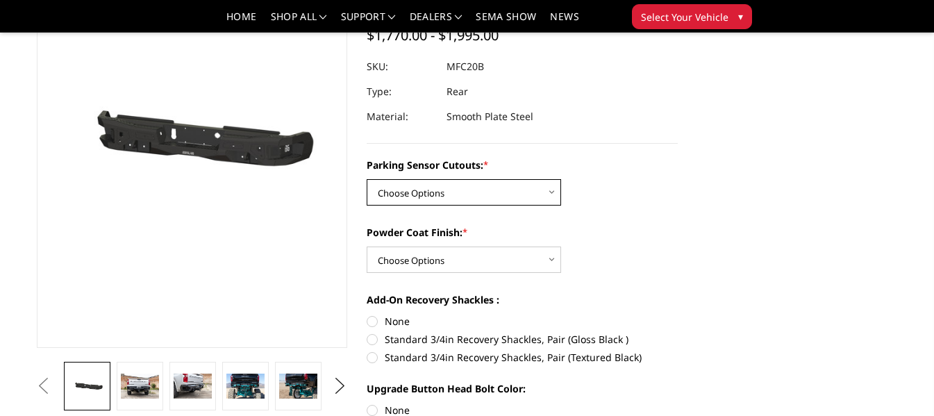
click at [548, 193] on select "Choose Options No - Without Parking Sensor Cutouts Yes - With Parking Sensor Cu…" at bounding box center [463, 192] width 194 height 26
select select "2870"
click at [366, 179] on select "Choose Options No - Without Parking Sensor Cutouts Yes - With Parking Sensor Cu…" at bounding box center [463, 192] width 194 height 26
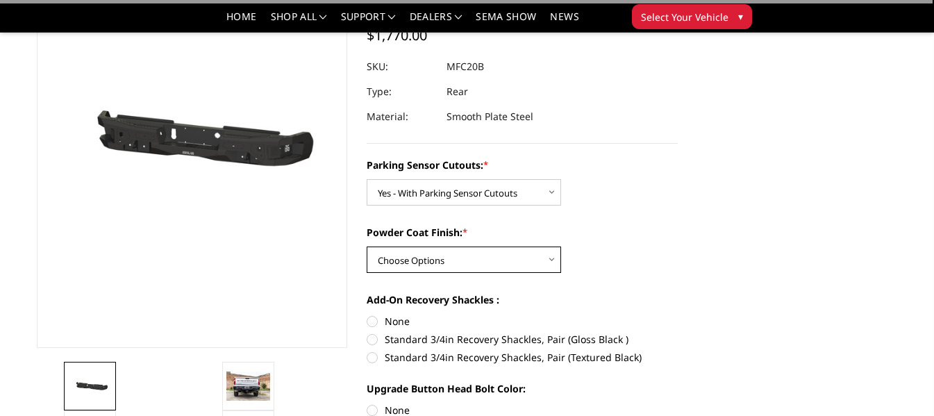
click at [546, 260] on select "Choose Options Bare Metal Texture Black Powder Coat" at bounding box center [463, 259] width 194 height 26
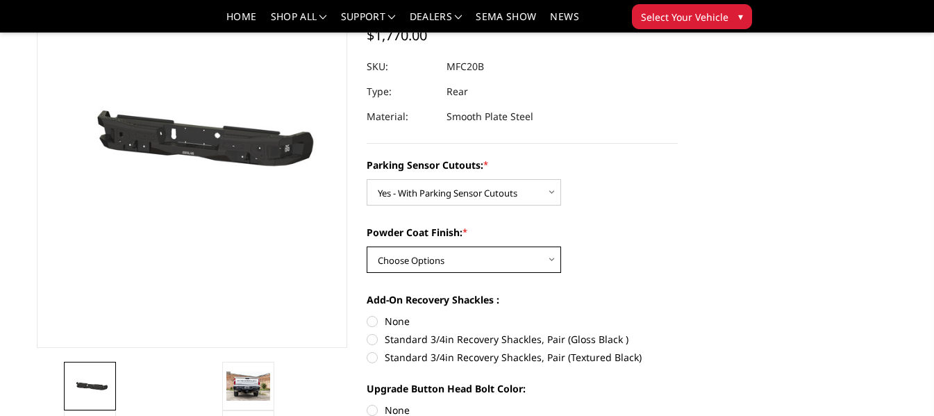
select select "2872"
click at [366, 246] on select "Choose Options Bare Metal Texture Black Powder Coat" at bounding box center [463, 259] width 194 height 26
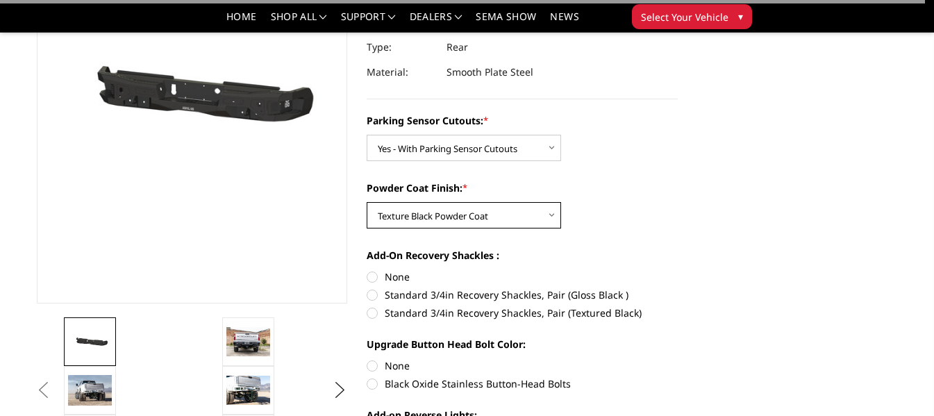
scroll to position [208, 0]
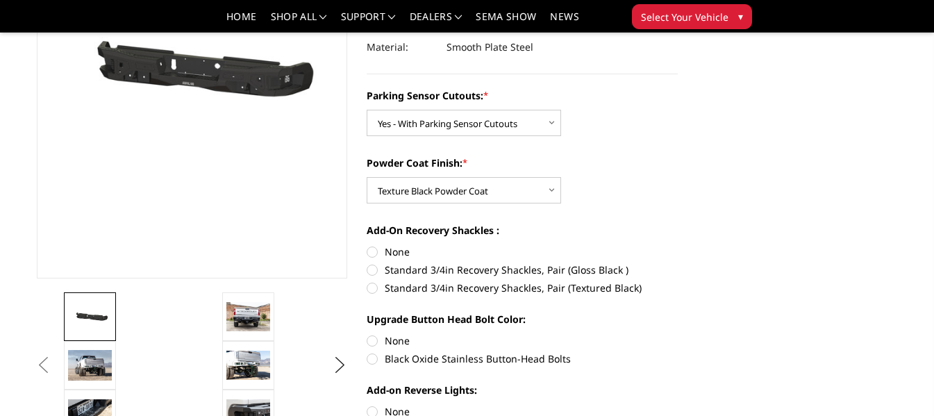
click at [509, 287] on label "Standard 3/4in Recovery Shackles, Pair (Textured Black)" at bounding box center [521, 287] width 311 height 15
click at [677, 263] on input "Standard 3/4in Recovery Shackles, Pair (Textured Black)" at bounding box center [677, 262] width 1 height 1
radio input "true"
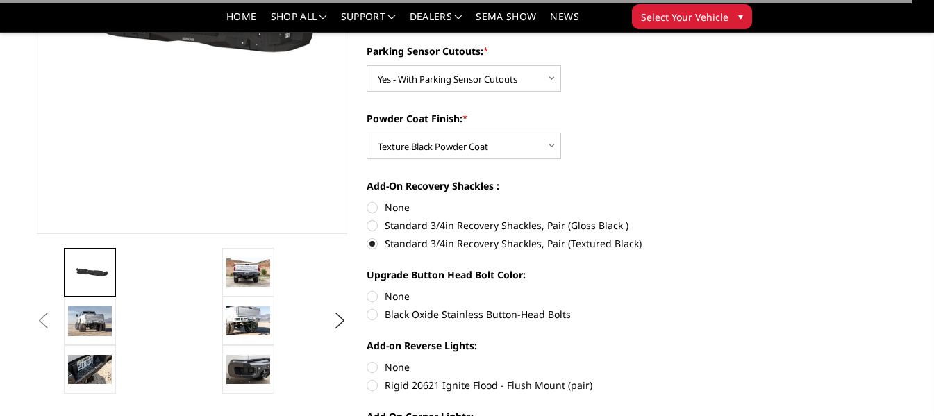
scroll to position [278, 0]
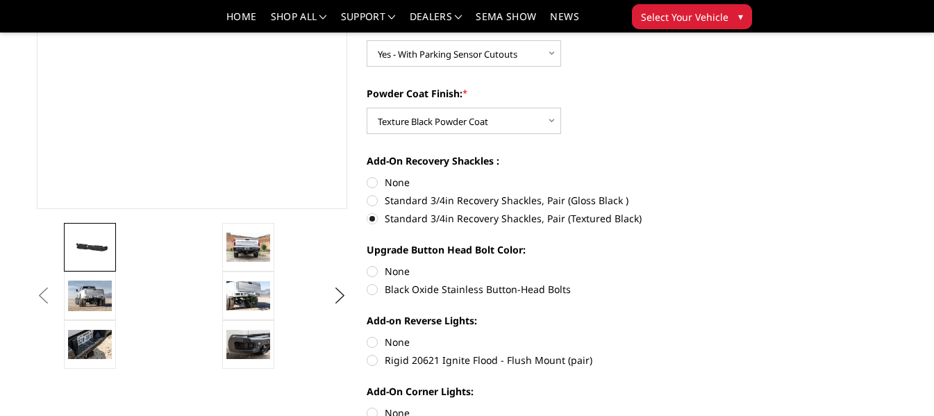
click at [374, 287] on label "Black Oxide Stainless Button-Head Bolts" at bounding box center [521, 289] width 311 height 15
click at [677, 264] on input "Black Oxide Stainless Button-Head Bolts" at bounding box center [677, 264] width 1 height 1
radio input "true"
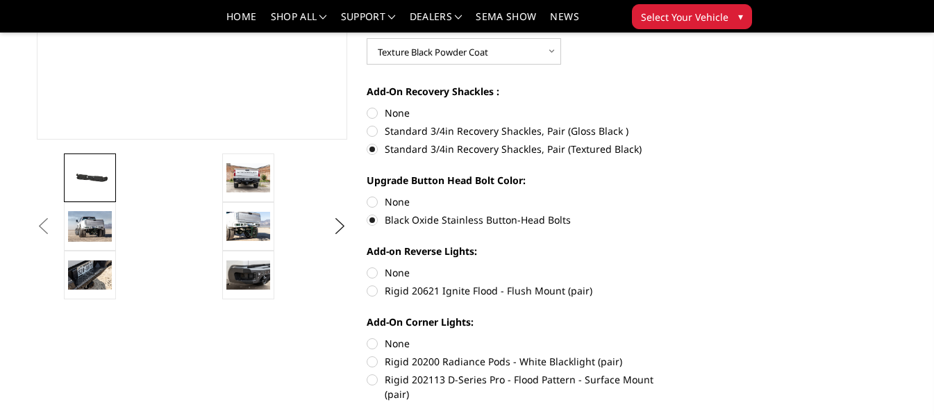
click at [478, 288] on label "Rigid 20621 Ignite Flood - Flush Mount (pair)" at bounding box center [521, 290] width 311 height 15
click at [677, 266] on input "Rigid 20621 Ignite Flood - Flush Mount (pair)" at bounding box center [677, 265] width 1 height 1
radio input "true"
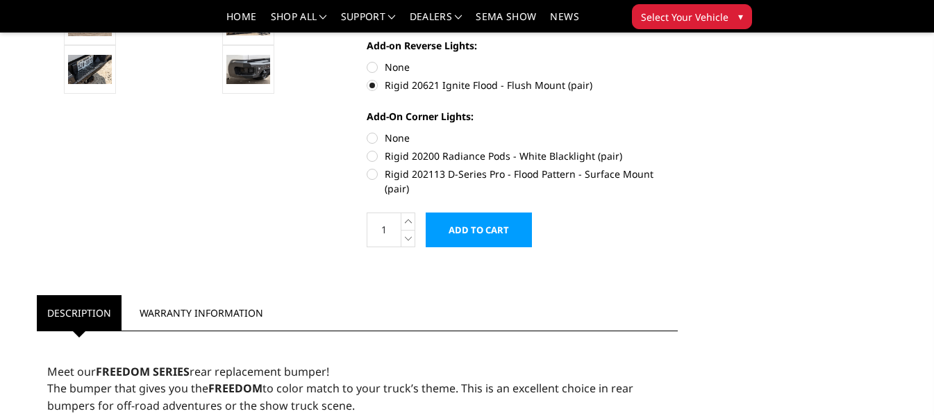
scroll to position [555, 0]
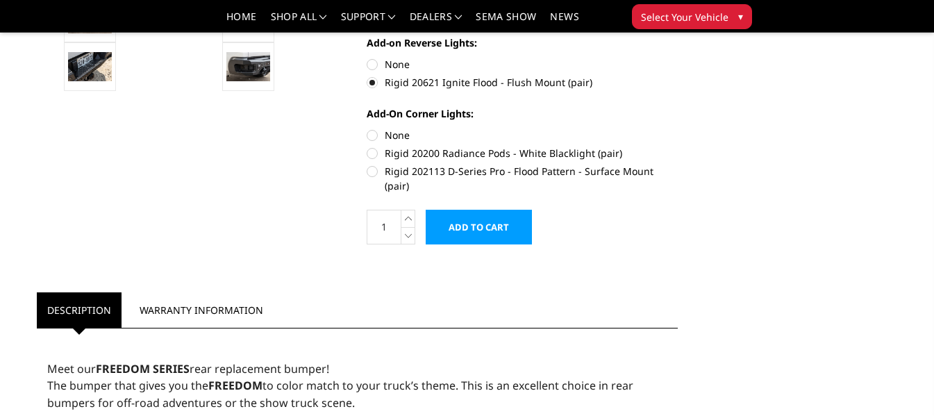
click at [475, 213] on input "Add to Cart" at bounding box center [478, 227] width 106 height 35
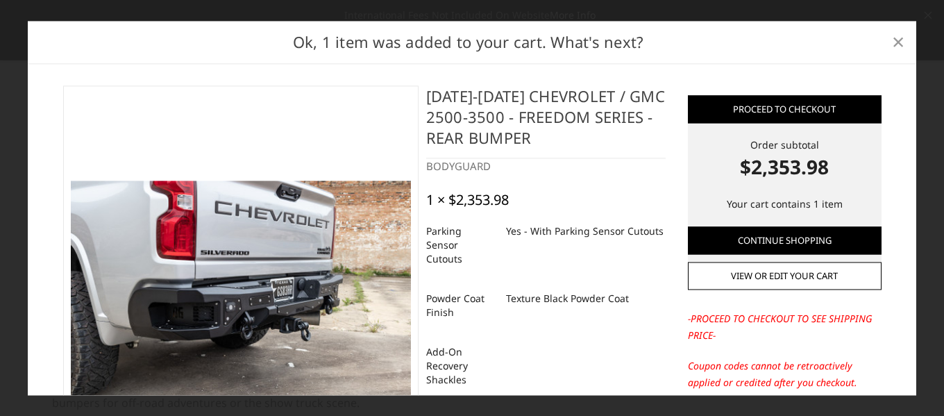
click at [902, 35] on span "×" at bounding box center [898, 42] width 12 height 30
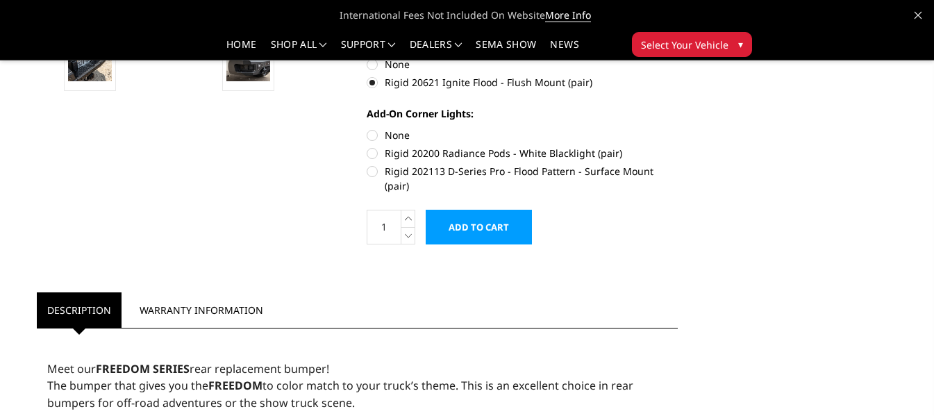
click at [662, 39] on span "Select Your Vehicle" at bounding box center [684, 44] width 87 height 15
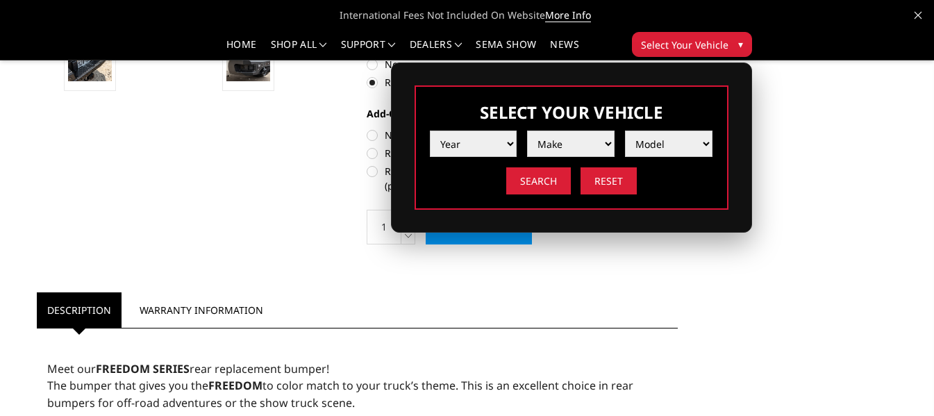
click at [491, 160] on div "Year 2025 2024 2023 2022 2021 2020 2019 2018 2017 2016 2015 2014 2013 2012 2011…" at bounding box center [571, 157] width 283 height 74
click at [489, 150] on select "Year 2025 2024 2023 2022 2021 2020 2019 2018 2017 2016 2015 2014 2013 2012 2011…" at bounding box center [473, 143] width 87 height 26
select select "yr_2022"
click at [430, 130] on select "Year 2025 2024 2023 2022 2021 2020 2019 2018 2017 2016 2015 2014 2013 2012 2011…" at bounding box center [473, 143] width 87 height 26
click at [578, 149] on select "Make Chevrolet Ford GMC Ram Toyota" at bounding box center [570, 143] width 87 height 26
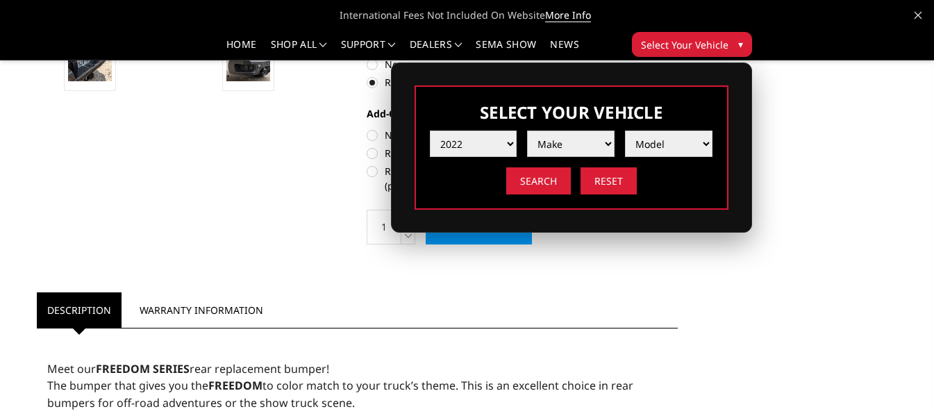
select select "mk_gmc"
click at [527, 130] on select "Make Chevrolet Ford GMC Ram Toyota" at bounding box center [570, 143] width 87 height 26
click at [662, 147] on select "Model Sierra 1500 Sierra 2500 / 3500" at bounding box center [668, 143] width 87 height 26
select select "md_sierra-2500-3500"
click at [625, 130] on select "Model Sierra 1500 Sierra 2500 / 3500" at bounding box center [668, 143] width 87 height 26
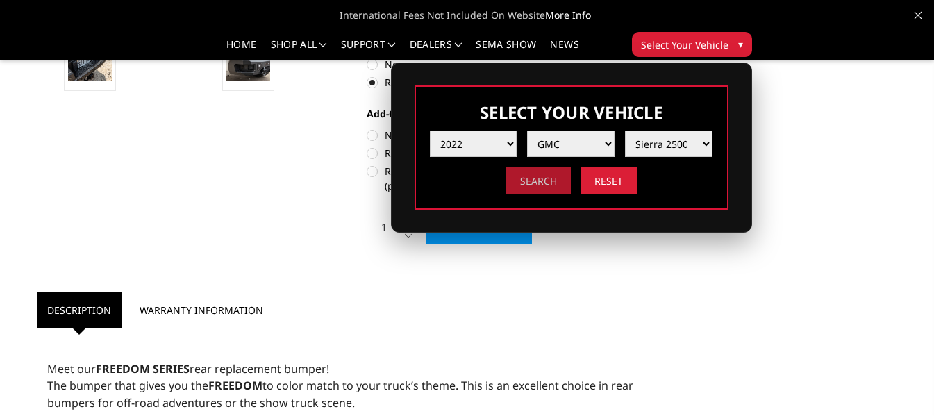
click at [545, 178] on input "Search" at bounding box center [538, 180] width 65 height 27
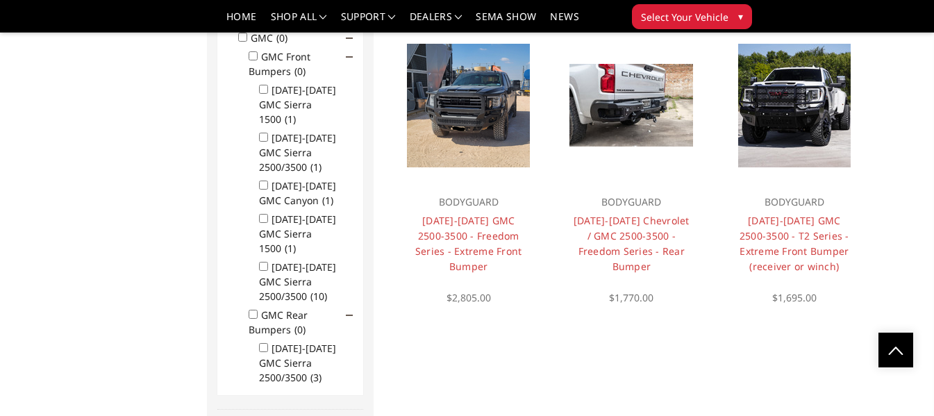
scroll to position [1013, 0]
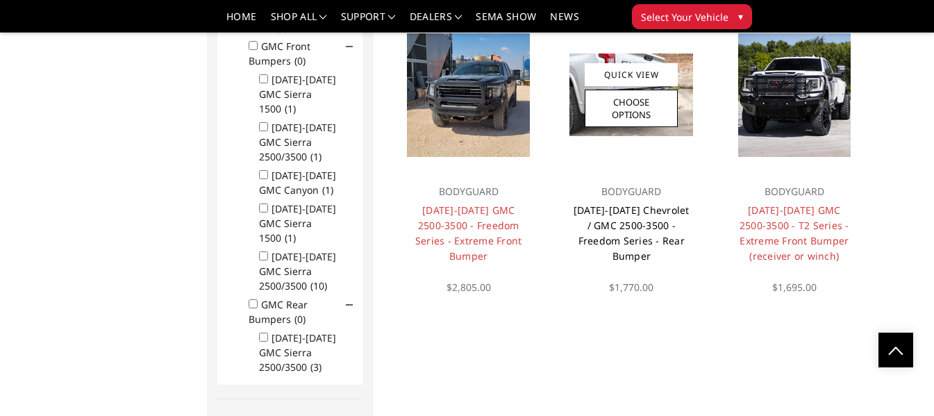
click at [623, 208] on link "[DATE]-[DATE] Chevrolet / GMC 2500-3500 - Freedom Series - Rear Bumper" at bounding box center [631, 232] width 116 height 59
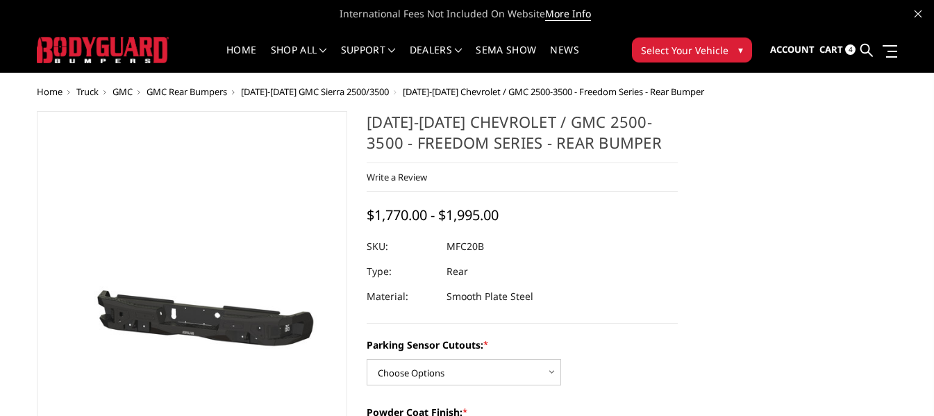
click at [840, 44] on span "Cart" at bounding box center [831, 49] width 24 height 12
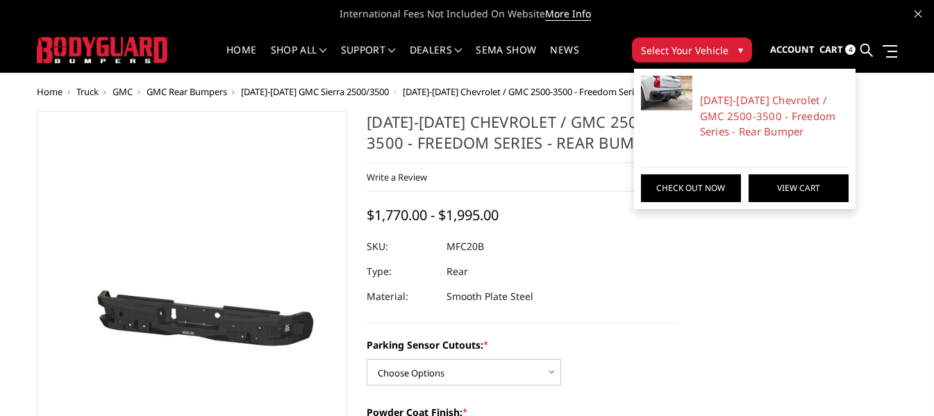
click at [784, 180] on link "View Cart" at bounding box center [798, 188] width 100 height 28
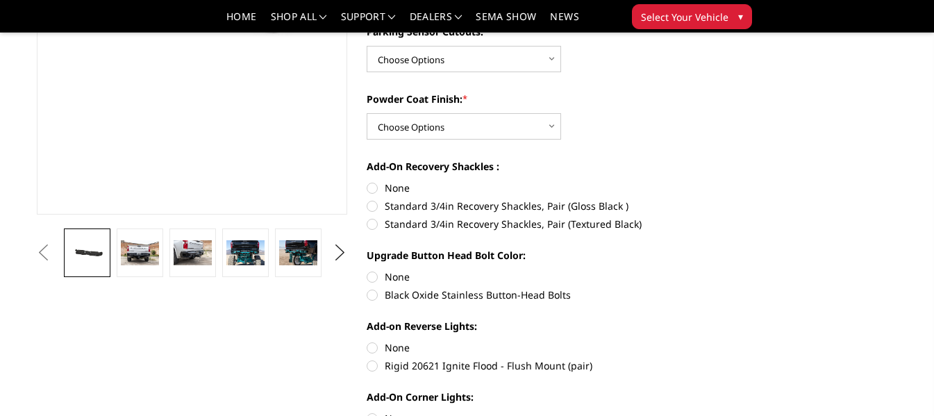
scroll to position [278, 0]
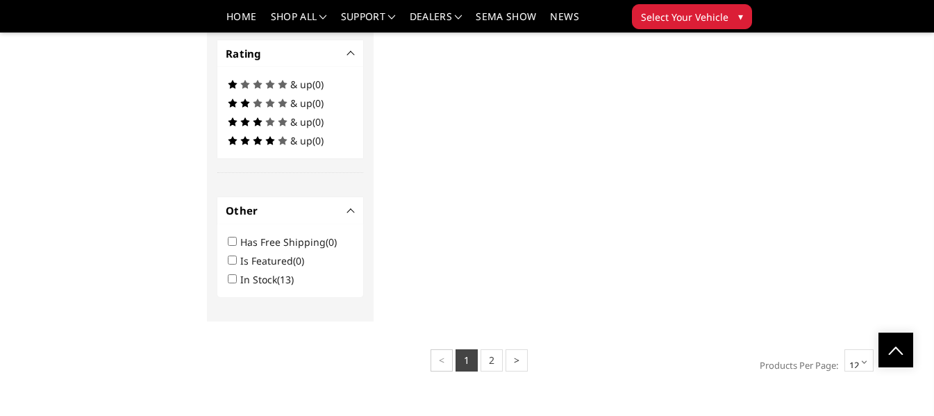
scroll to position [1707, 0]
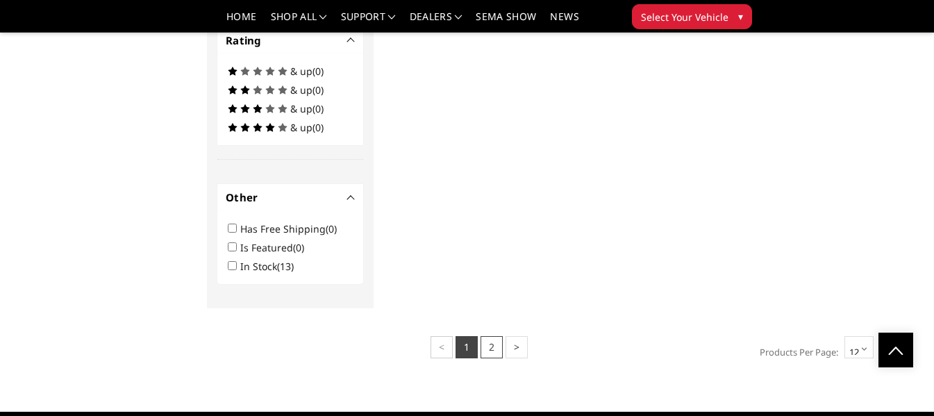
click at [493, 336] on link "2" at bounding box center [491, 347] width 22 height 22
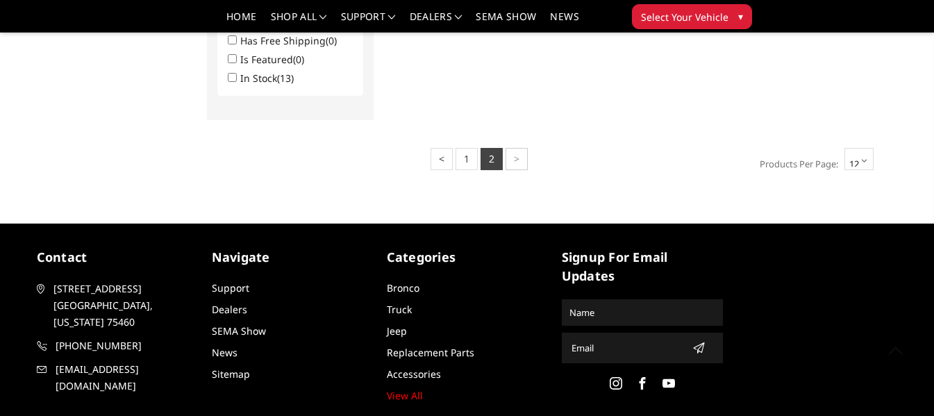
scroll to position [833, 0]
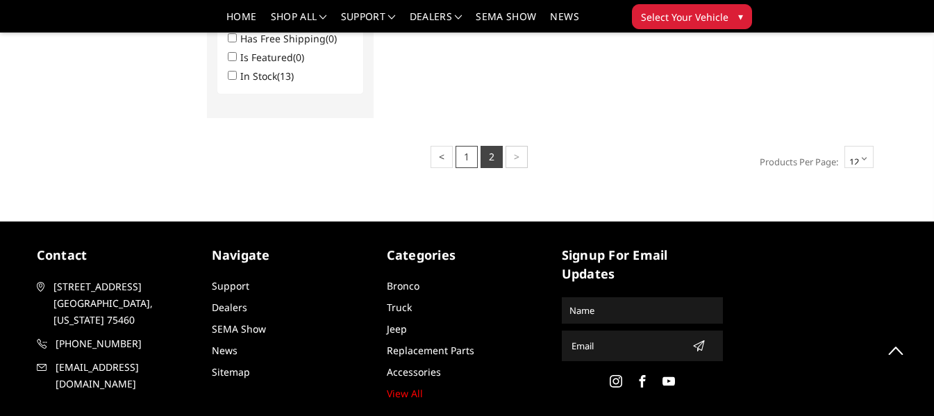
click at [460, 155] on link "1" at bounding box center [466, 157] width 22 height 22
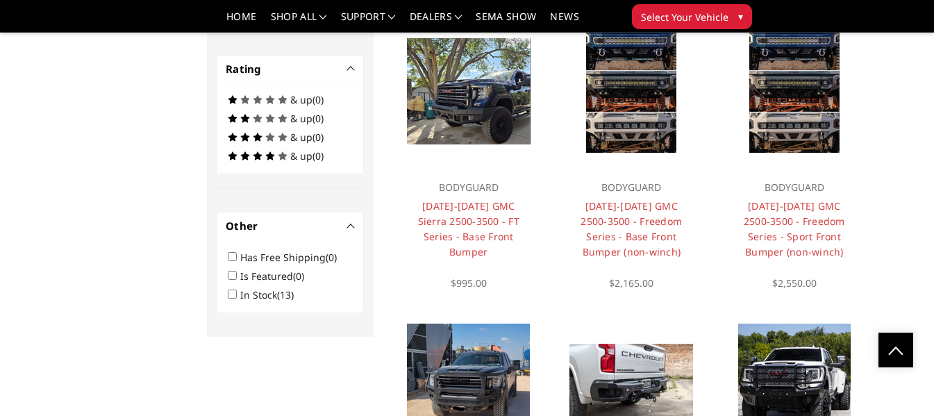
scroll to position [694, 0]
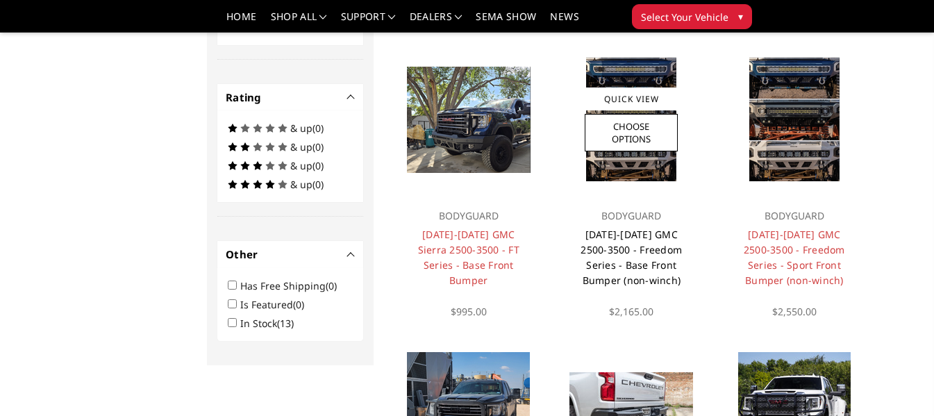
click at [648, 234] on link "2020-2023 GMC 2500-3500 - Freedom Series - Base Front Bumper (non-winch)" at bounding box center [630, 257] width 101 height 59
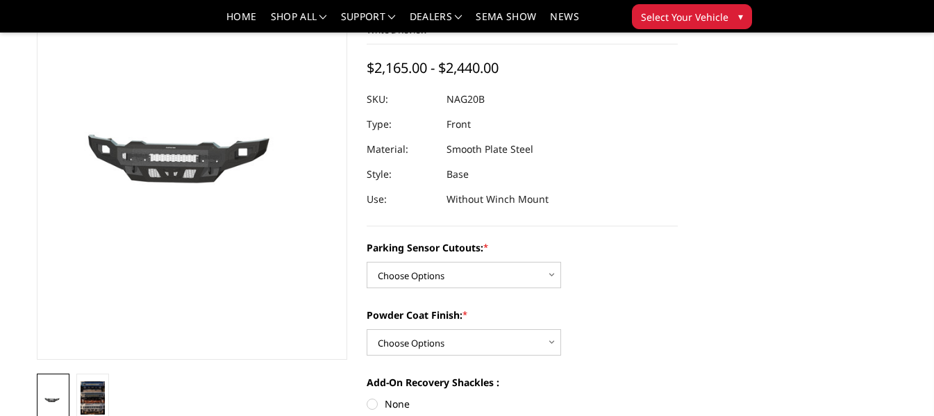
scroll to position [139, 0]
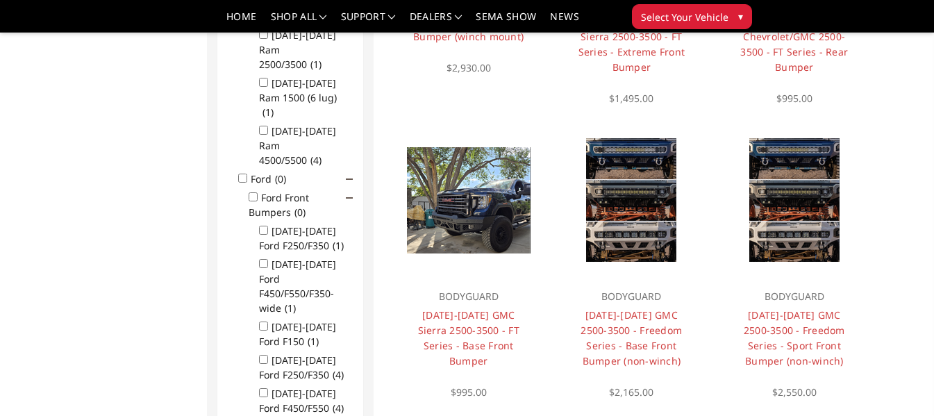
scroll to position [694, 0]
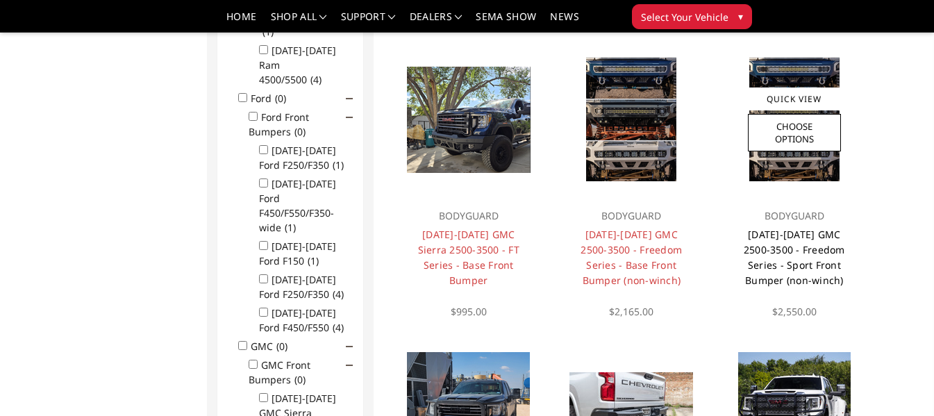
click at [791, 243] on link "[DATE]-[DATE] GMC 2500-3500 - Freedom Series - Sport Front Bumper (non-winch)" at bounding box center [793, 257] width 101 height 59
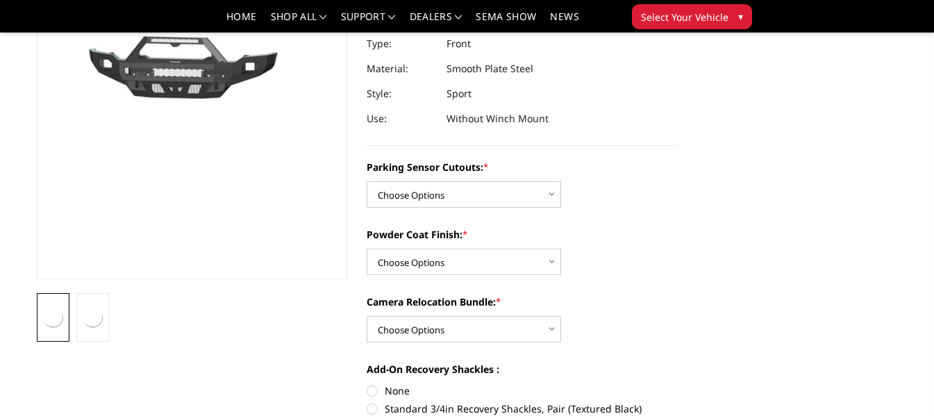
scroll to position [208, 0]
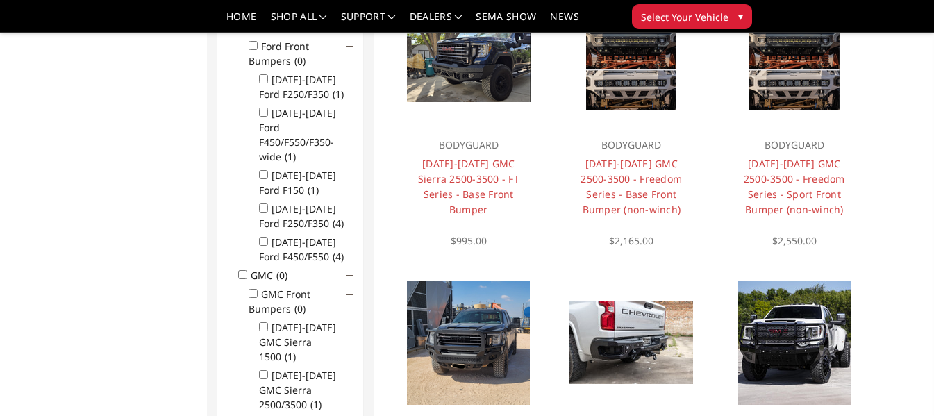
scroll to position [807, 0]
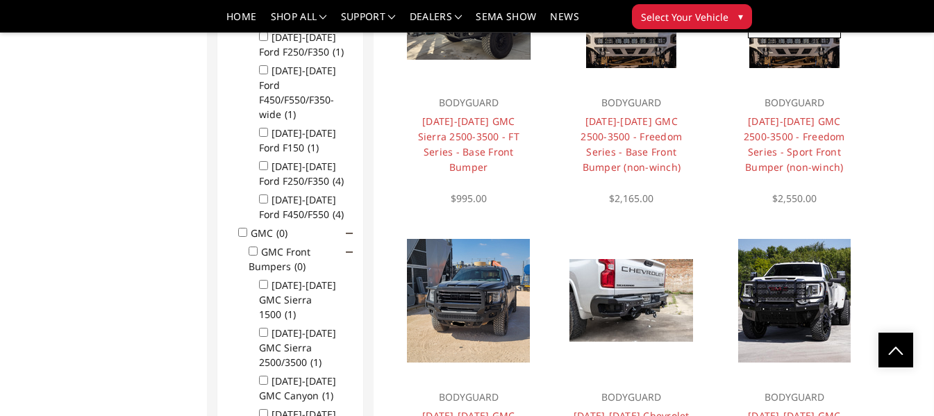
click at [777, 129] on h4 "[DATE]-[DATE] GMC 2500-3500 - Freedom Series - Sport Front Bumper (non-winch)" at bounding box center [794, 144] width 121 height 61
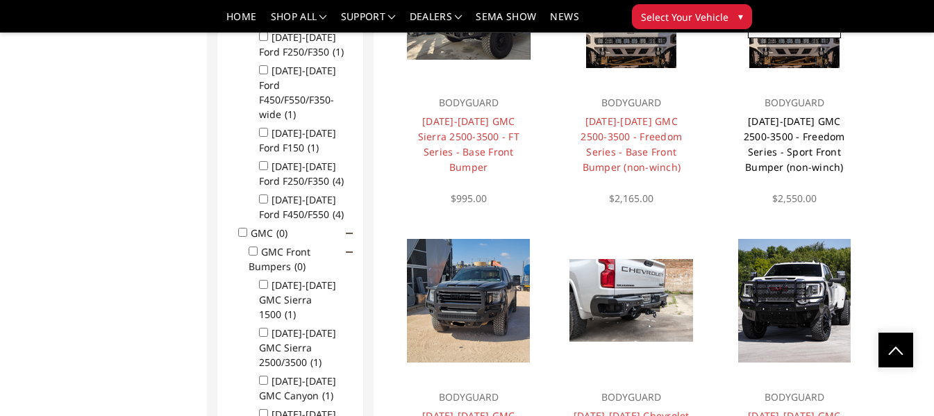
click at [785, 124] on link "[DATE]-[DATE] GMC 2500-3500 - Freedom Series - Sport Front Bumper (non-winch)" at bounding box center [793, 144] width 101 height 59
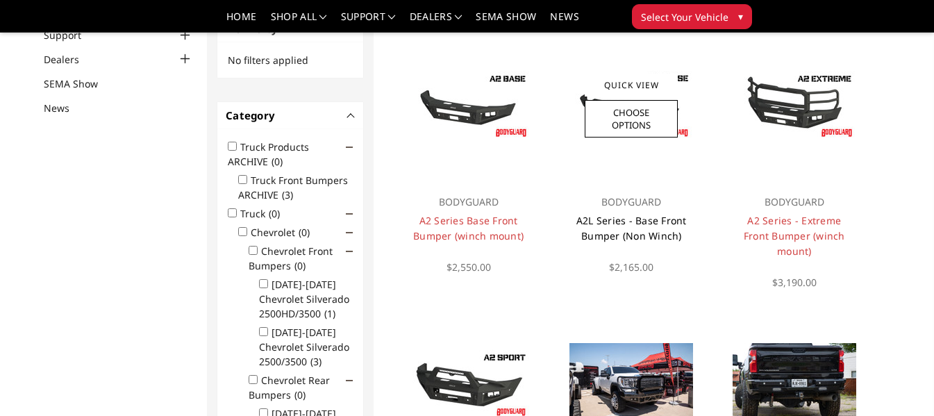
scroll to position [139, 0]
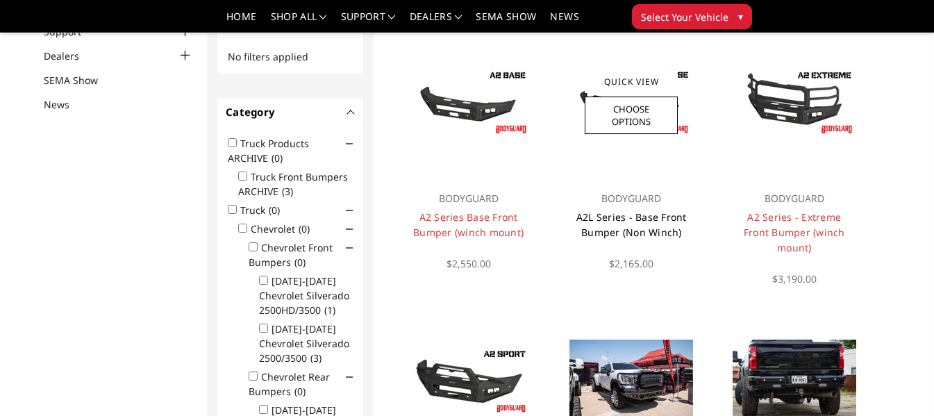
click at [639, 214] on link "A2L Series - Base Front Bumper (Non Winch)" at bounding box center [631, 224] width 110 height 28
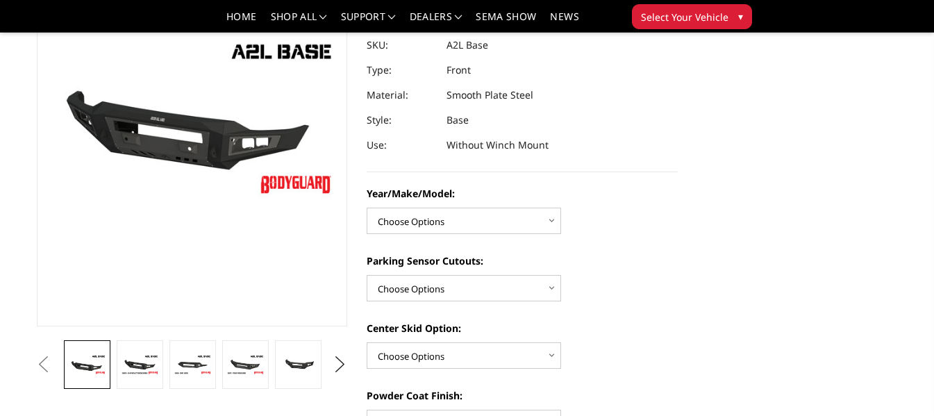
scroll to position [208, 0]
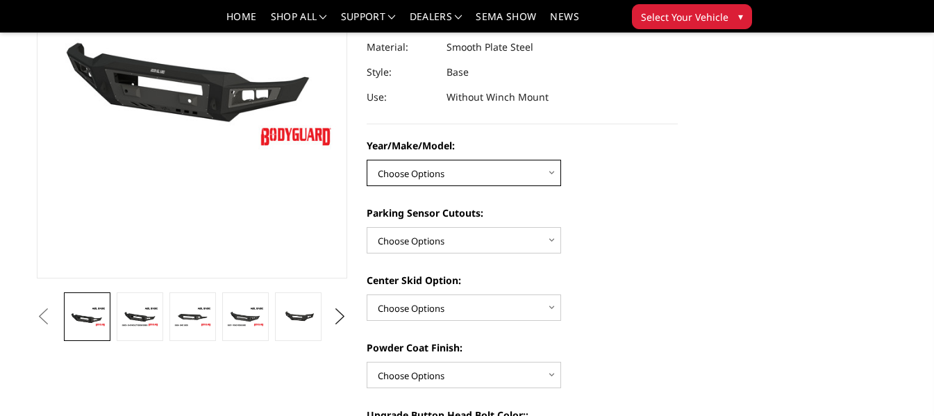
click at [550, 172] on select "Choose Options Chevrolet 15-19 2500/3500 Chevrolet 19-21 1500 Chevrolet 15-20 […" at bounding box center [463, 173] width 194 height 26
select select "4339"
click at [366, 160] on select "Choose Options Chevrolet 15-19 2500/3500 Chevrolet 19-21 1500 Chevrolet 15-20 […" at bounding box center [463, 173] width 194 height 26
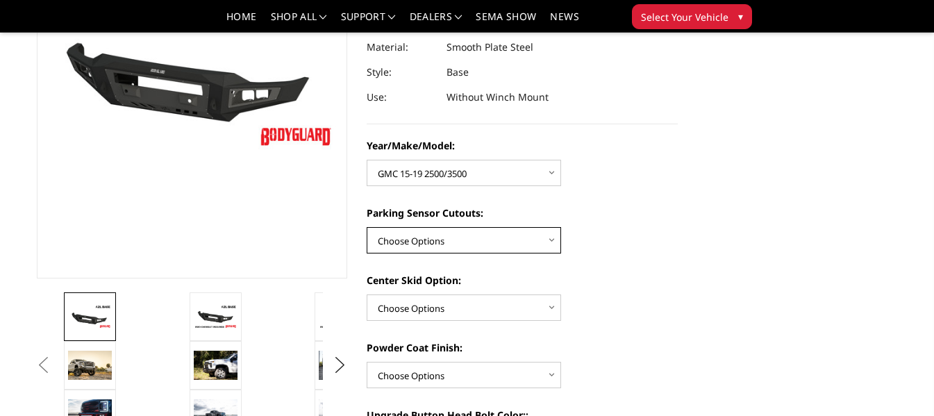
click at [514, 237] on select "Choose Options Yes - With Parking Sensor Cutouts No - Without Parking Sensor Cu…" at bounding box center [463, 240] width 194 height 26
select select "4328"
click at [366, 227] on select "Choose Options Yes - With Parking Sensor Cutouts No - Without Parking Sensor Cu…" at bounding box center [463, 240] width 194 height 26
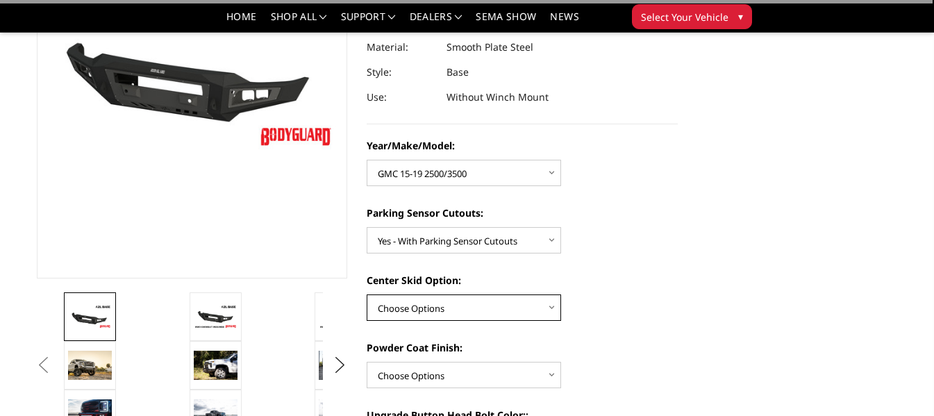
click at [475, 311] on select "Choose Options Single Light Bar Cutout" at bounding box center [463, 307] width 194 height 26
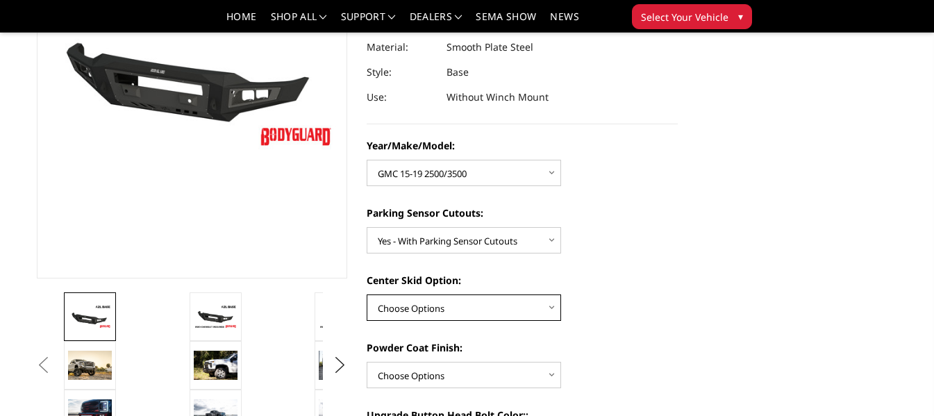
select select "4304"
click at [366, 294] on select "Choose Options Single Light Bar Cutout" at bounding box center [463, 307] width 194 height 26
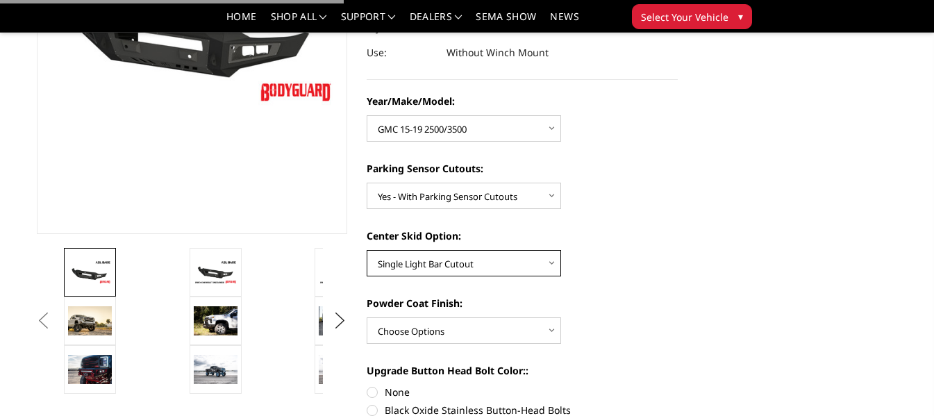
scroll to position [278, 0]
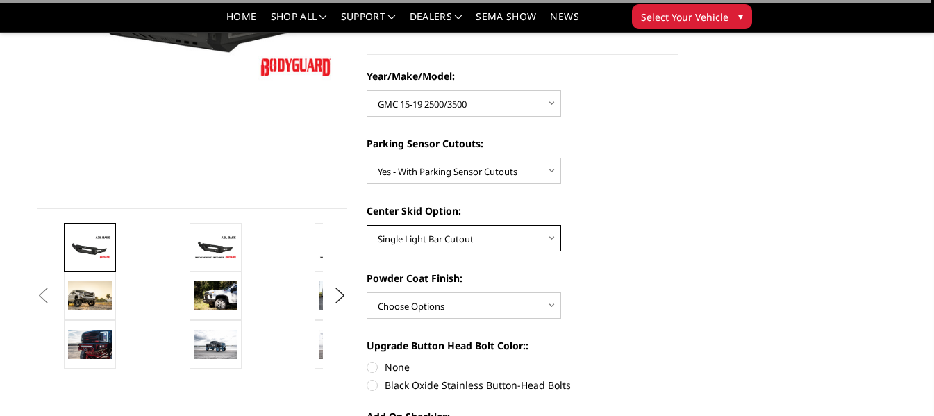
click at [489, 237] on select "Choose Options Single Light Bar Cutout" at bounding box center [463, 238] width 194 height 26
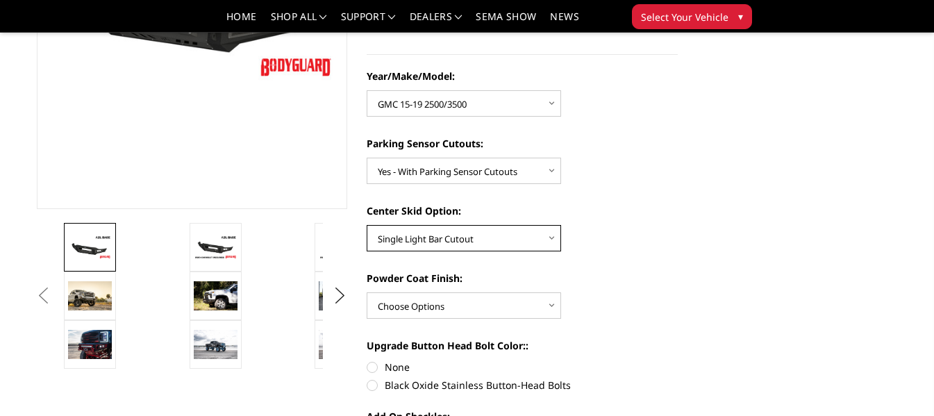
select select
click at [366, 225] on select "Choose Options Single Light Bar Cutout" at bounding box center [463, 238] width 194 height 26
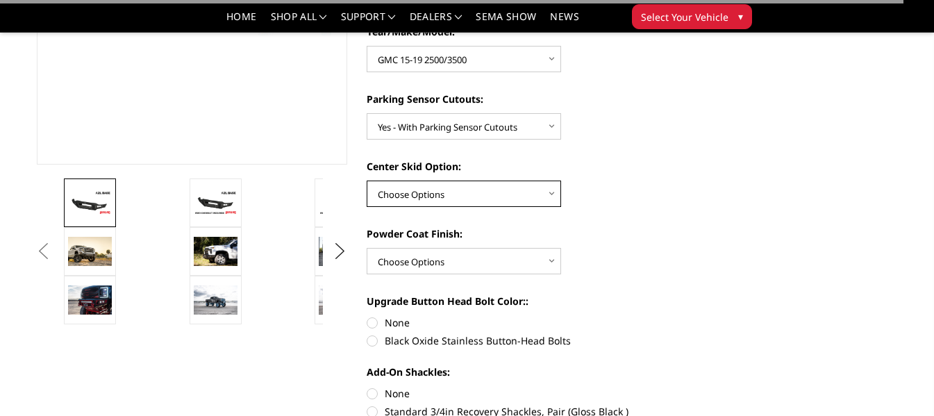
scroll to position [347, 0]
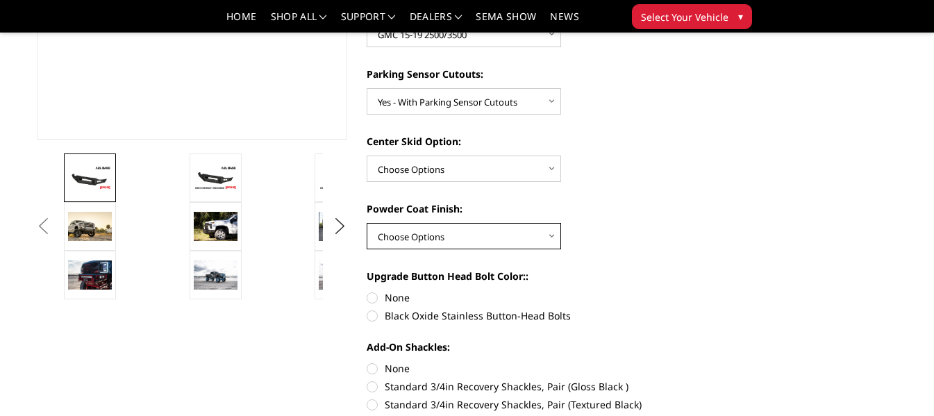
click at [485, 237] on select "Choose Options Bare metal (included) Texture Black Powder Coat" at bounding box center [463, 236] width 194 height 26
select select "4286"
click at [366, 223] on select "Choose Options Bare metal (included) Texture Black Powder Coat" at bounding box center [463, 236] width 194 height 26
click at [439, 318] on label "Black Oxide Stainless Button-Head Bolts" at bounding box center [521, 315] width 311 height 15
click at [677, 291] on input "Black Oxide Stainless Button-Head Bolts" at bounding box center [677, 290] width 1 height 1
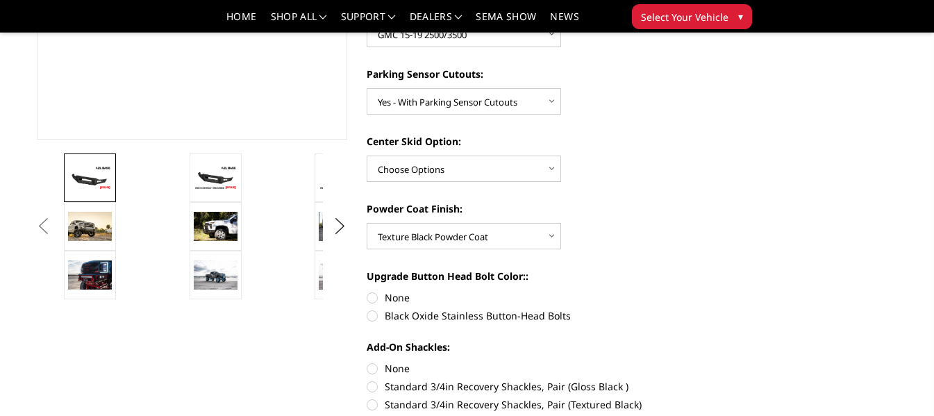
radio input "true"
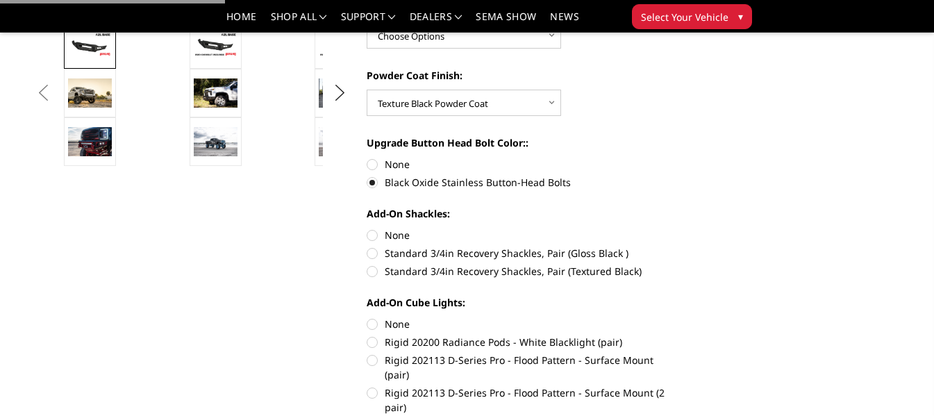
scroll to position [486, 0]
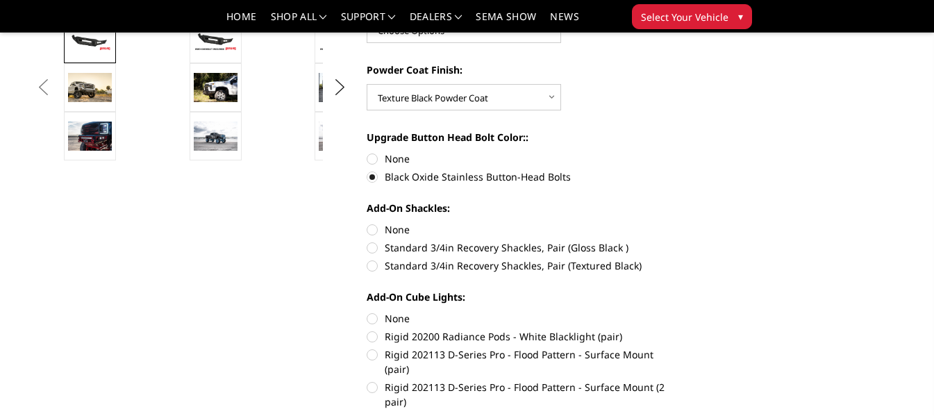
click at [401, 266] on label "Standard 3/4in Recovery Shackles, Pair (Textured Black)" at bounding box center [521, 265] width 311 height 15
click at [677, 241] on input "Standard 3/4in Recovery Shackles, Pair (Textured Black)" at bounding box center [677, 240] width 1 height 1
radio input "true"
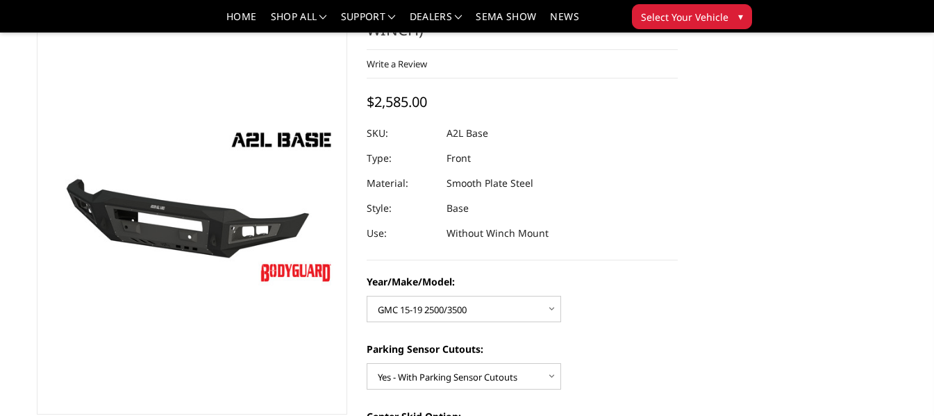
scroll to position [0, 0]
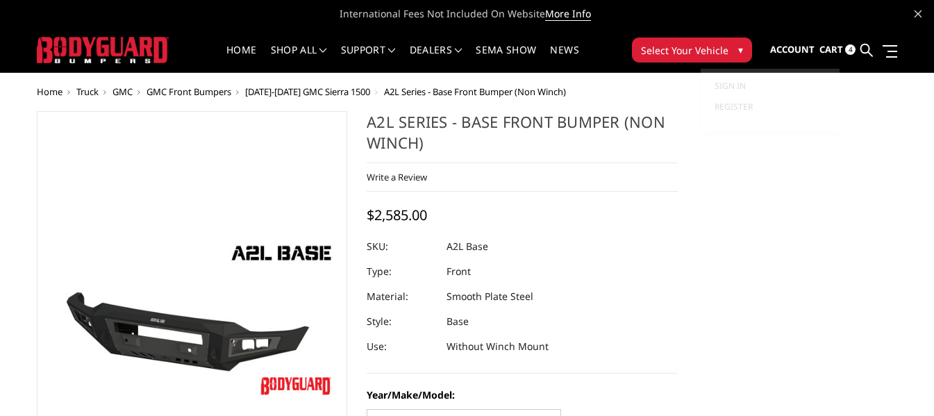
click at [826, 47] on span "Cart" at bounding box center [831, 49] width 24 height 12
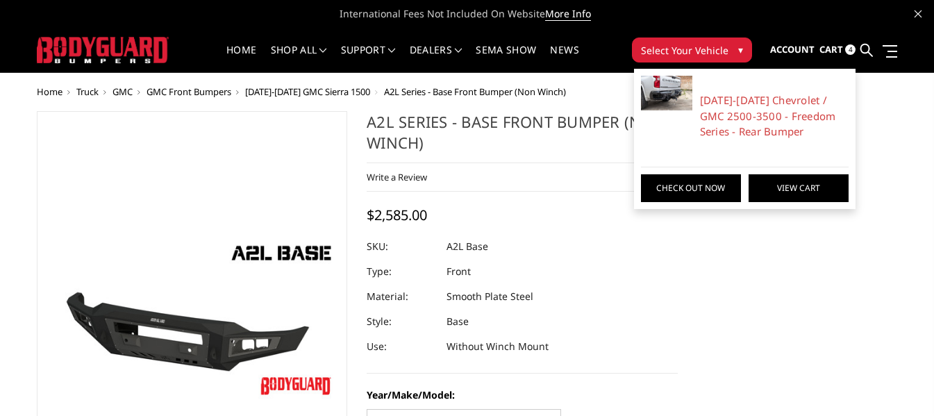
click at [791, 189] on link "View Cart" at bounding box center [798, 188] width 100 height 28
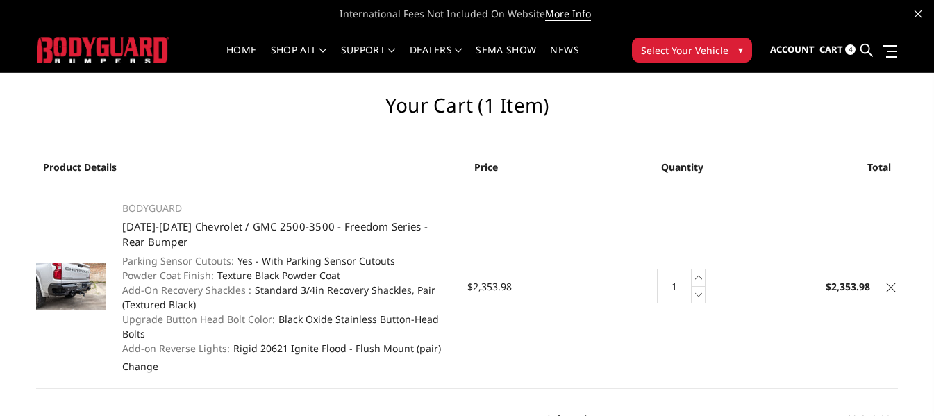
click at [718, 48] on span "Select Your Vehicle" at bounding box center [684, 50] width 87 height 15
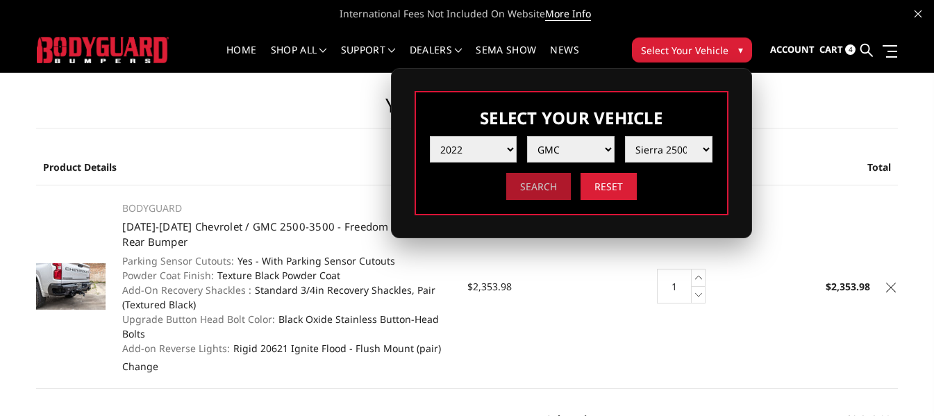
click at [534, 187] on input "Search" at bounding box center [538, 186] width 65 height 27
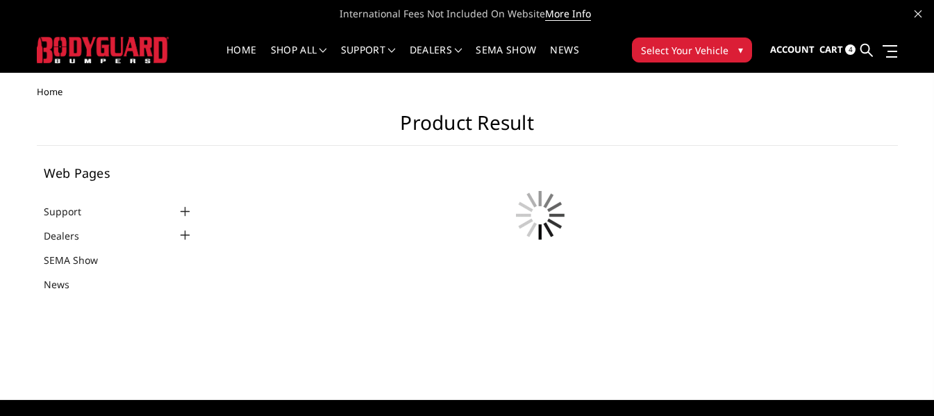
click at [843, 49] on span "Cart" at bounding box center [831, 49] width 24 height 12
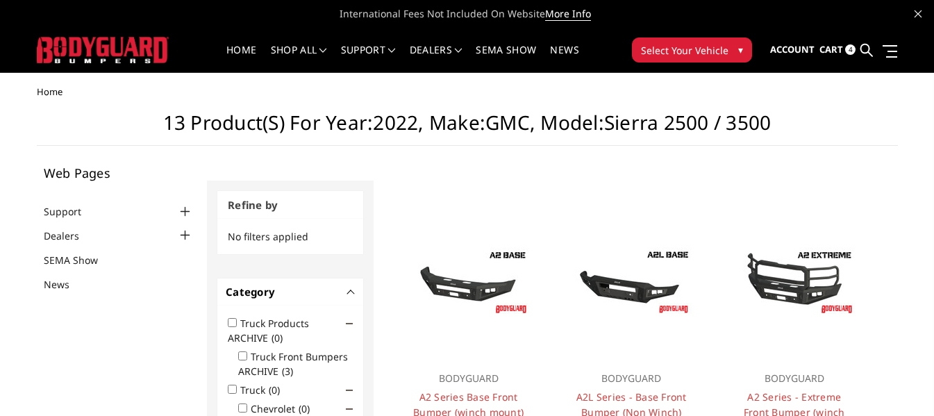
click at [843, 44] on link "Cart 4" at bounding box center [837, 49] width 36 height 37
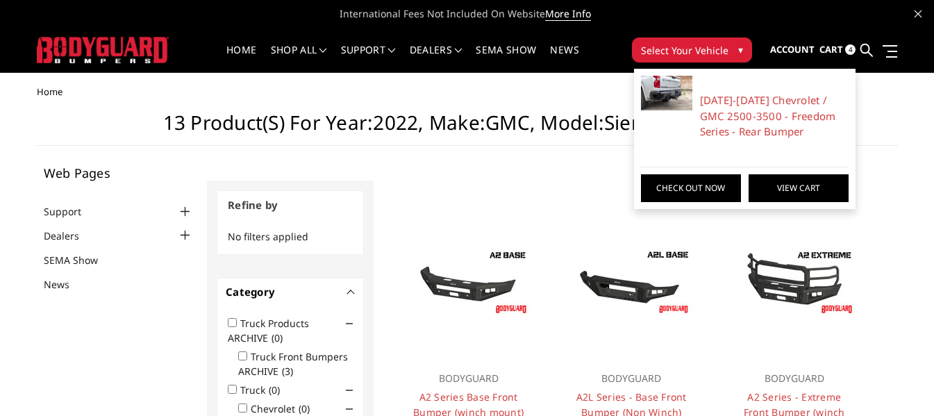
click at [815, 192] on link "View Cart" at bounding box center [798, 188] width 100 height 28
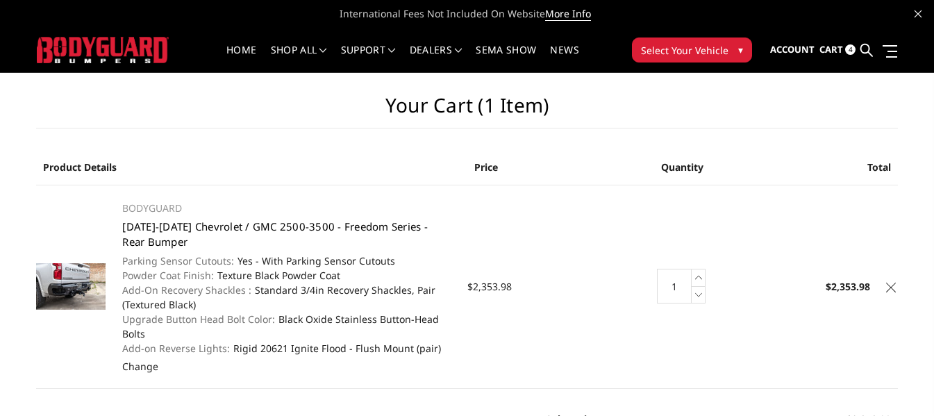
click at [164, 223] on link "[DATE]-[DATE] Chevrolet / GMC 2500-3500 - Freedom Series - Rear Bumper" at bounding box center [274, 234] width 305 height 30
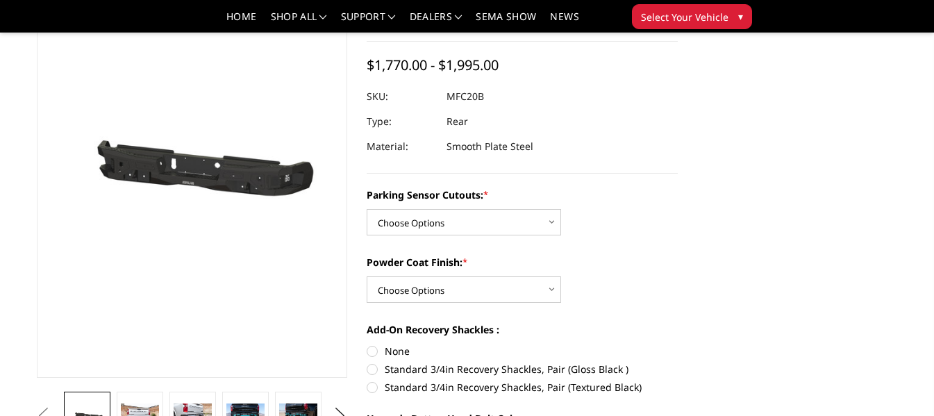
scroll to position [139, 0]
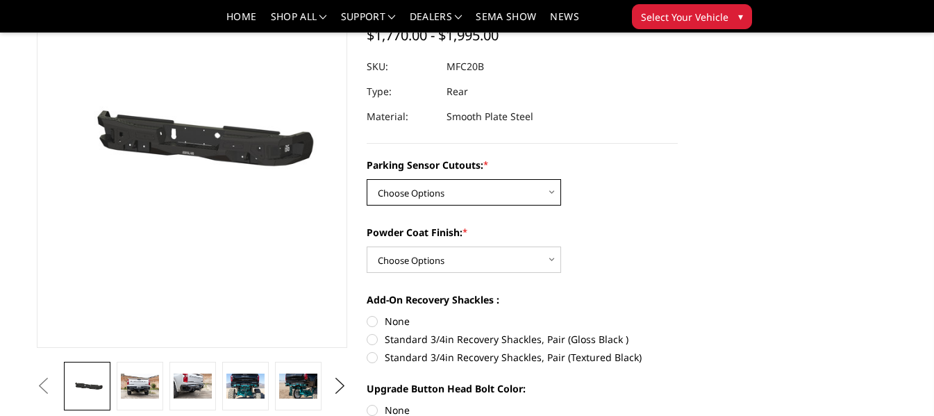
click at [555, 182] on select "Choose Options No - Without Parking Sensor Cutouts Yes - With Parking Sensor Cu…" at bounding box center [463, 192] width 194 height 26
select select "2870"
click at [366, 179] on select "Choose Options No - Without Parking Sensor Cutouts Yes - With Parking Sensor Cu…" at bounding box center [463, 192] width 194 height 26
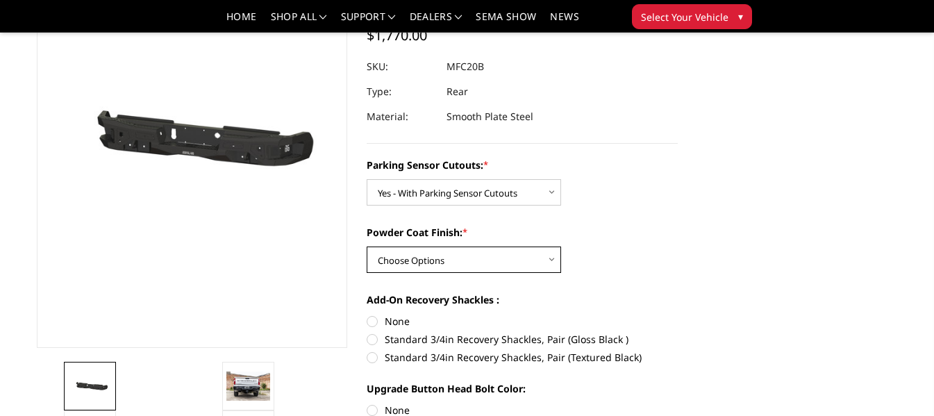
click at [551, 255] on select "Choose Options Bare Metal Texture Black Powder Coat" at bounding box center [463, 259] width 194 height 26
select select "2872"
click at [366, 246] on select "Choose Options Bare Metal Texture Black Powder Coat" at bounding box center [463, 259] width 194 height 26
click at [467, 359] on label "Standard 3/4in Recovery Shackles, Pair (Textured Black)" at bounding box center [521, 357] width 311 height 15
click at [677, 332] on input "Standard 3/4in Recovery Shackles, Pair (Textured Black)" at bounding box center [677, 332] width 1 height 1
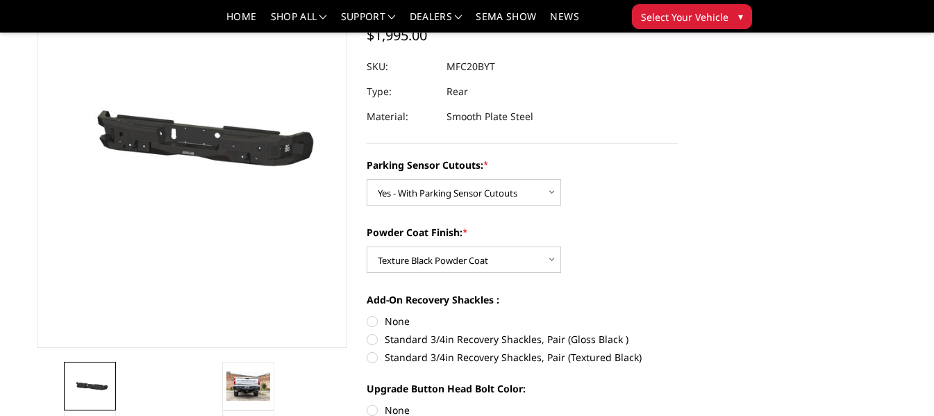
radio input "true"
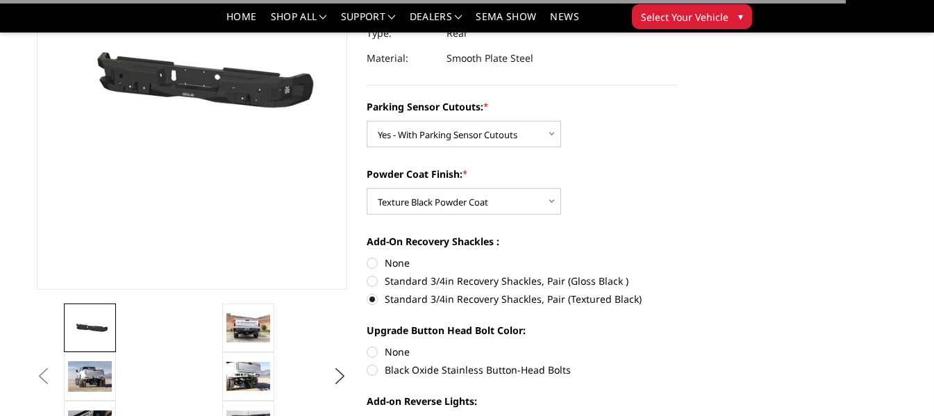
scroll to position [278, 0]
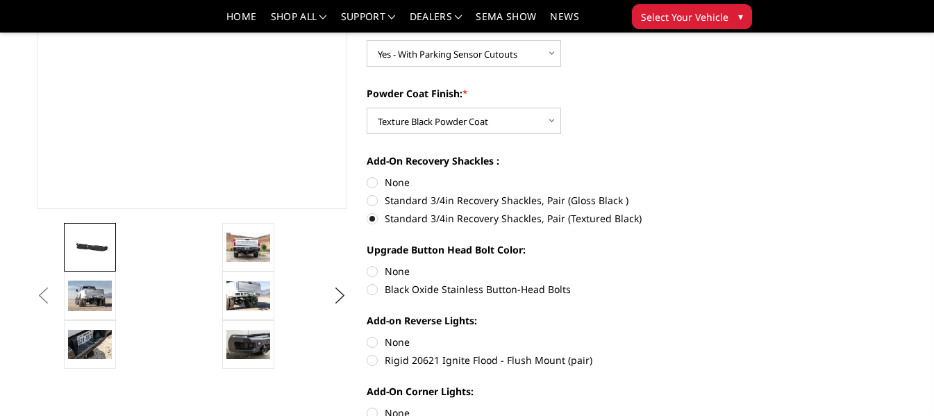
click at [458, 288] on label "Black Oxide Stainless Button-Head Bolts" at bounding box center [521, 289] width 311 height 15
click at [677, 264] on input "Black Oxide Stainless Button-Head Bolts" at bounding box center [677, 264] width 1 height 1
radio input "true"
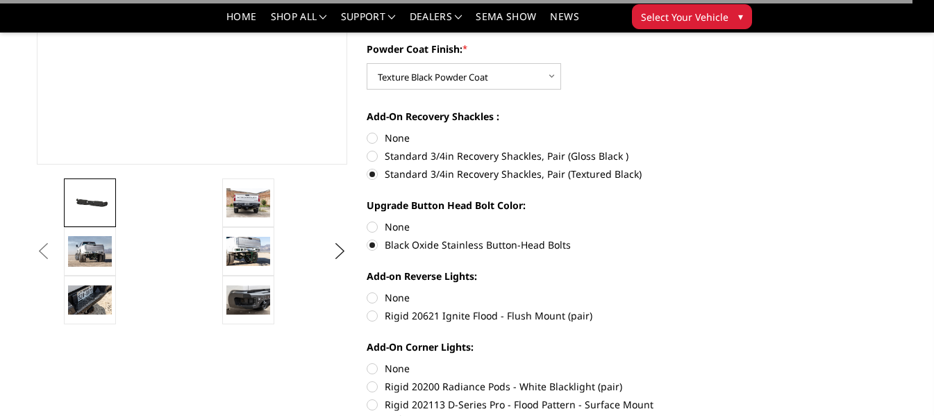
scroll to position [347, 0]
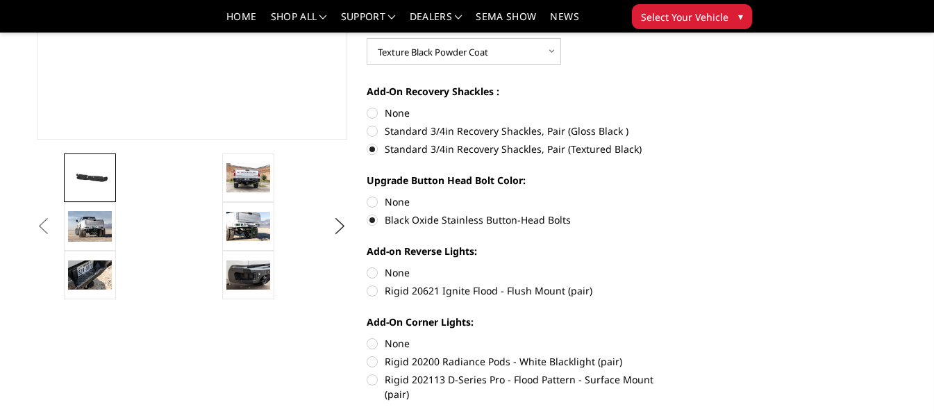
click at [505, 289] on label "Rigid 20621 Ignite Flood - Flush Mount (pair)" at bounding box center [521, 290] width 311 height 15
click at [677, 266] on input "Rigid 20621 Ignite Flood - Flush Mount (pair)" at bounding box center [677, 265] width 1 height 1
radio input "true"
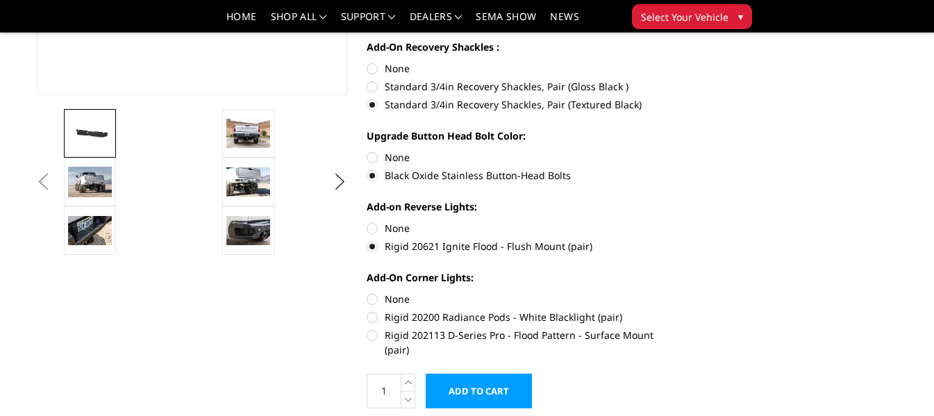
scroll to position [416, 0]
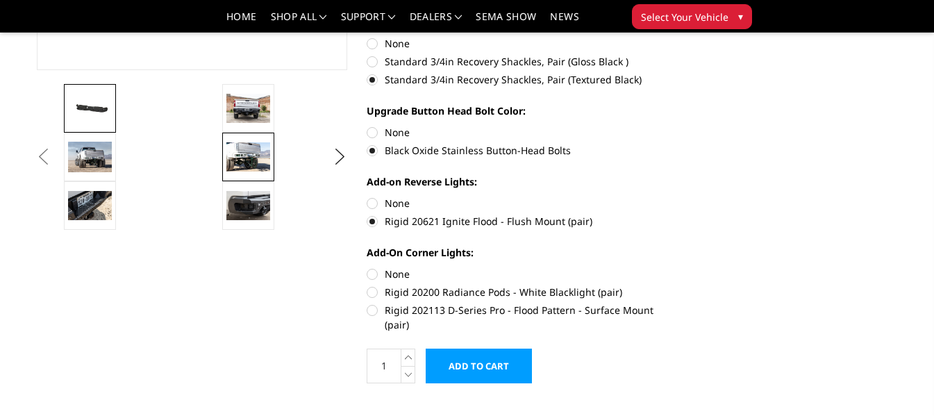
click at [237, 157] on img at bounding box center [248, 156] width 44 height 29
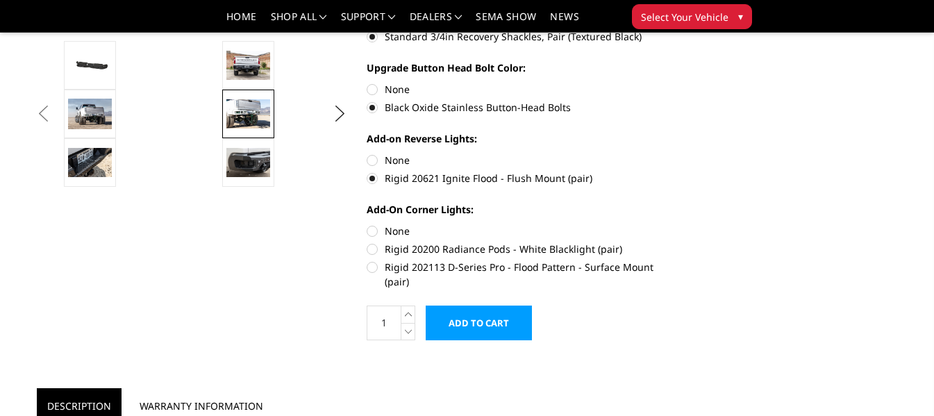
scroll to position [486, 0]
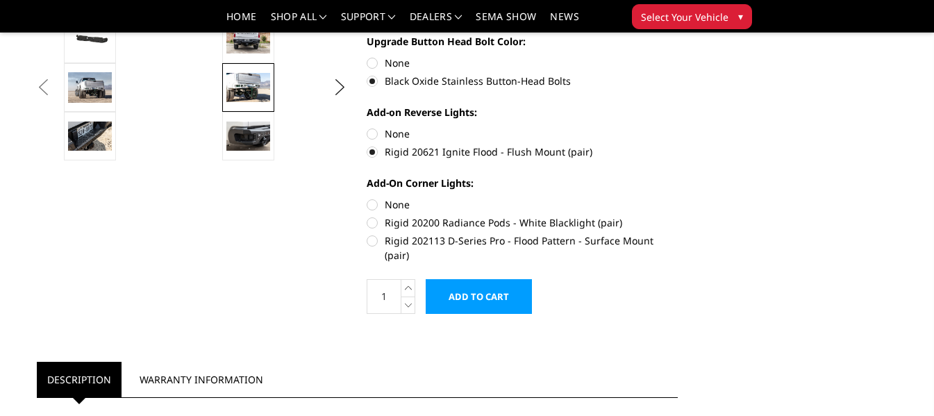
click at [552, 244] on label "Rigid 202113 D-Series Pro - Flood Pattern - Surface Mount (pair)" at bounding box center [521, 247] width 311 height 29
click at [677, 216] on input "Rigid 202113 D-Series Pro - Flood Pattern - Surface Mount (pair)" at bounding box center [677, 215] width 1 height 1
radio input "true"
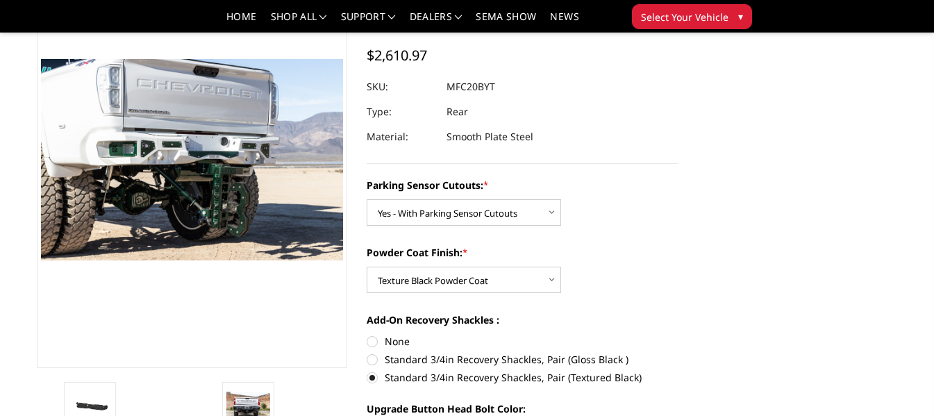
scroll to position [0, 0]
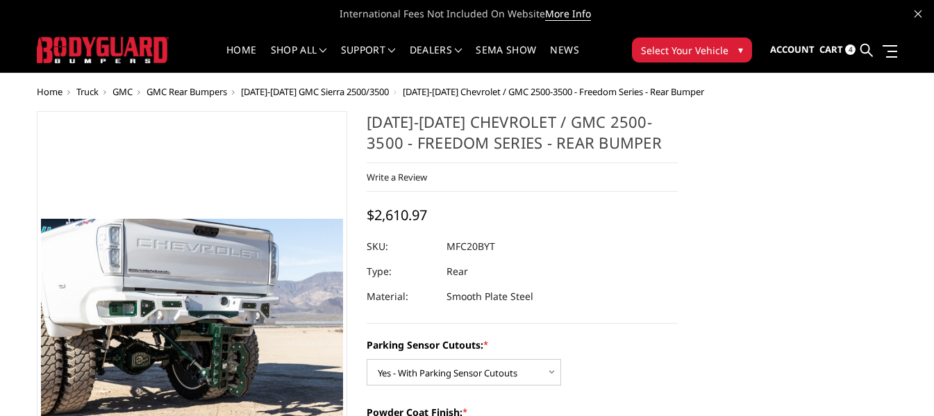
click at [836, 50] on span "Cart" at bounding box center [831, 49] width 24 height 12
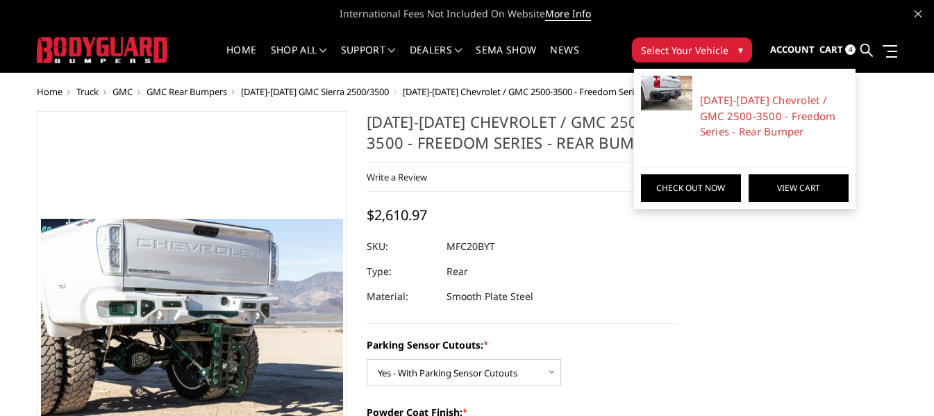
click at [775, 187] on link "View Cart" at bounding box center [798, 188] width 100 height 28
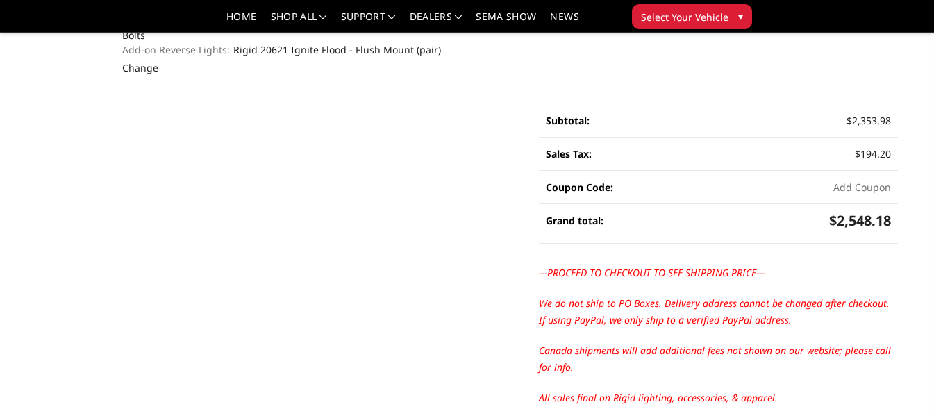
scroll to position [278, 0]
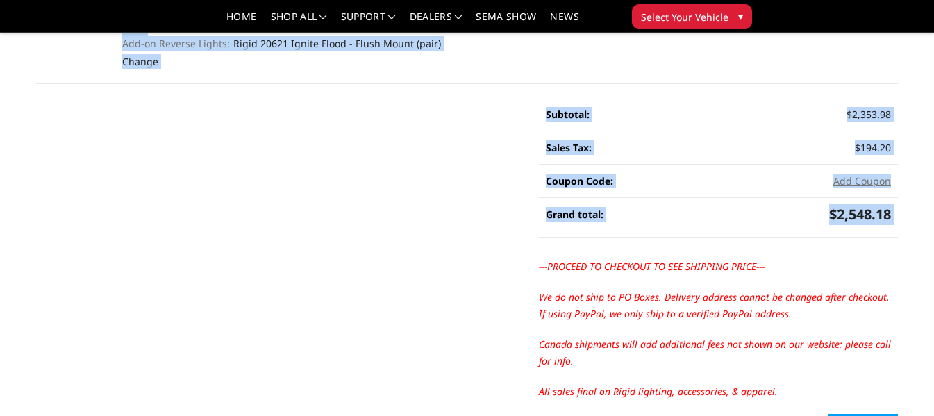
drag, startPoint x: 538, startPoint y: 268, endPoint x: 772, endPoint y: 243, distance: 235.9
click at [772, 243] on main "Your Cart (1 item) Product Details Price Quantity Total BODYGUARD 2020-2025 Che…" at bounding box center [466, 104] width 875 height 672
click at [752, 233] on div "$2,548.18" at bounding box center [804, 214] width 173 height 39
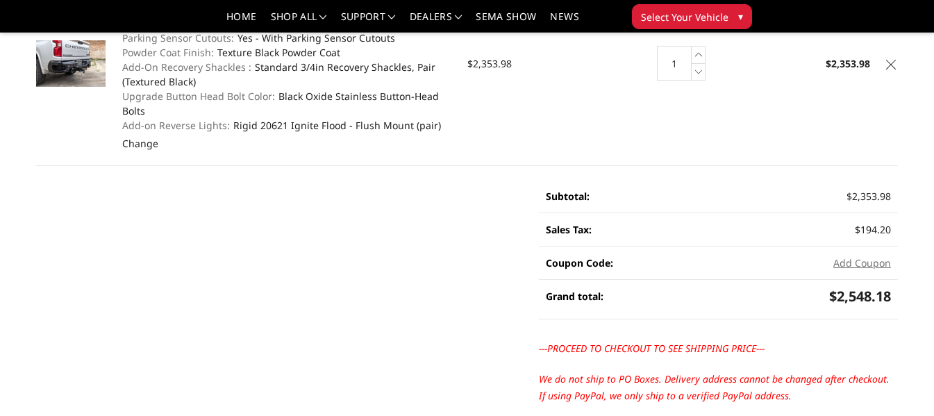
scroll to position [208, 0]
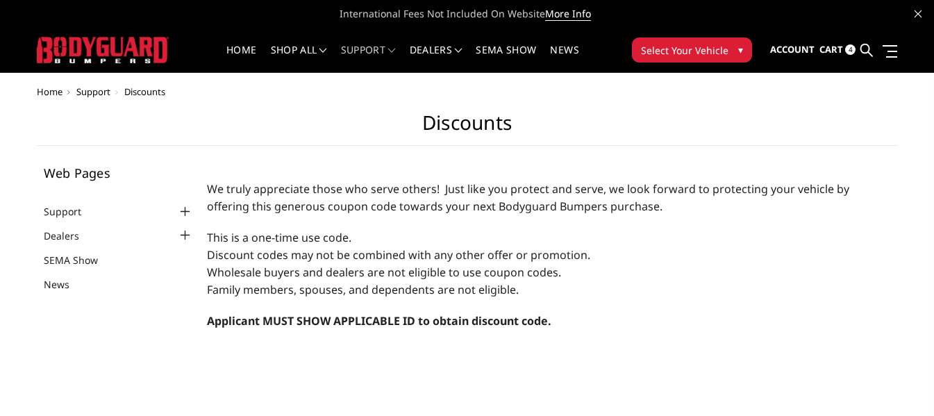
click at [836, 45] on span "Cart" at bounding box center [831, 49] width 24 height 12
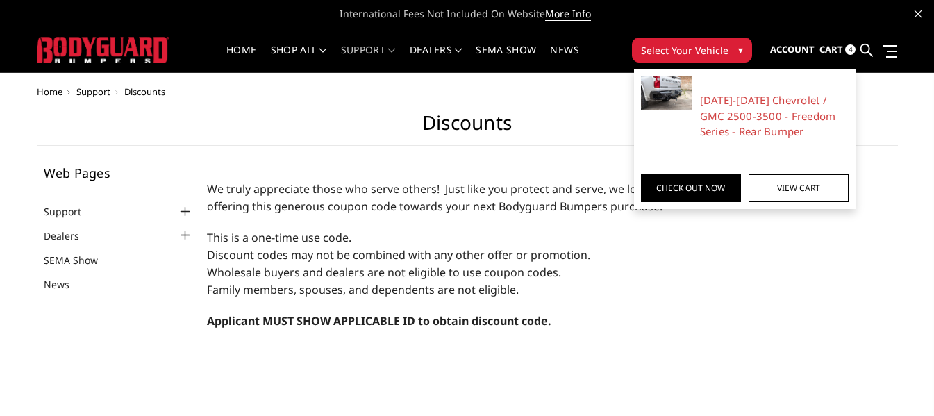
click at [557, 132] on h1 "Discounts" at bounding box center [467, 128] width 861 height 35
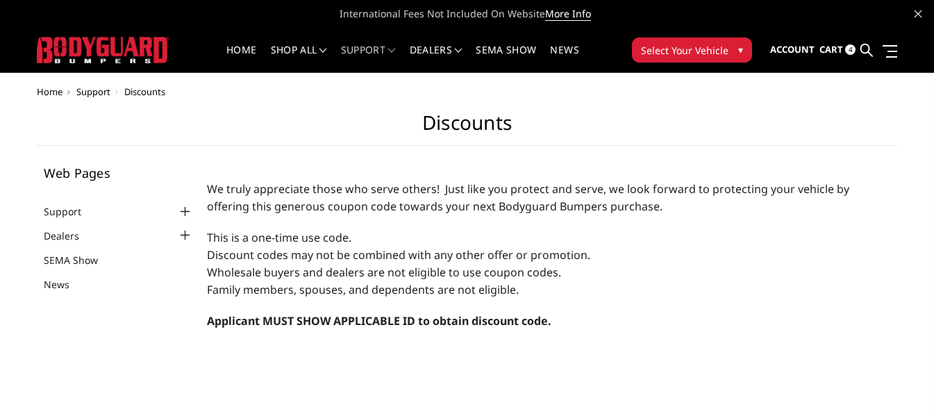
click at [828, 47] on span "Cart" at bounding box center [831, 49] width 24 height 12
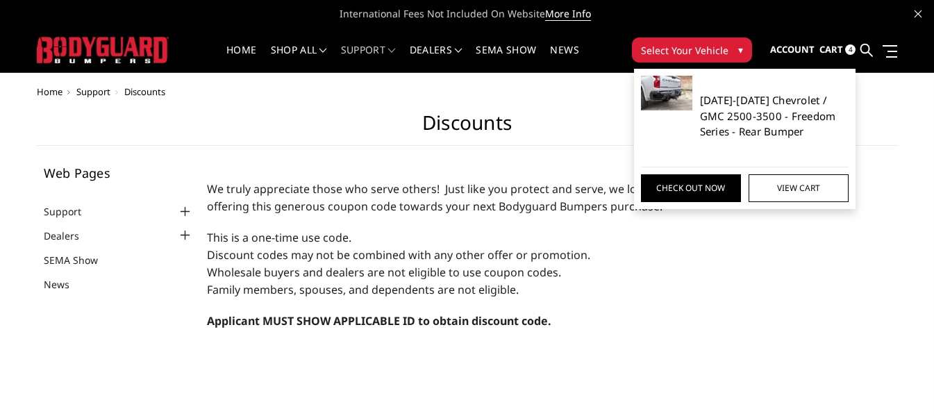
click at [732, 106] on link "[DATE]-[DATE] Chevrolet / GMC 2500-3500 - Freedom Series - Rear Bumper" at bounding box center [774, 115] width 149 height 47
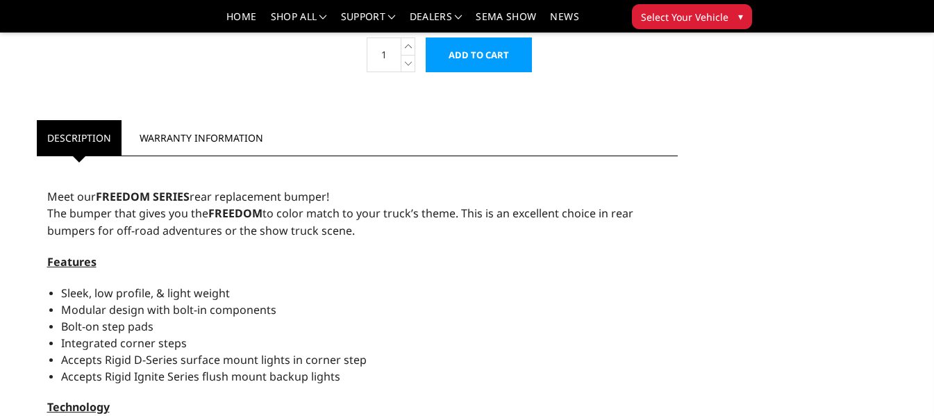
scroll to position [763, 0]
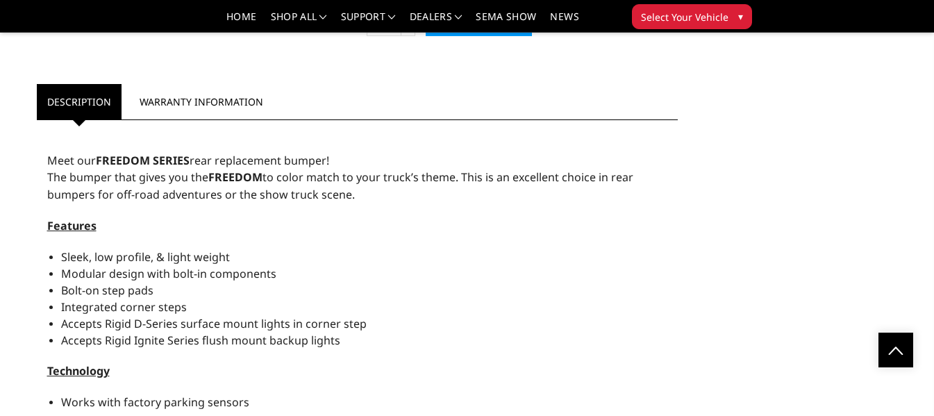
click at [593, 62] on div "Previous" at bounding box center [357, 83] width 660 height 1552
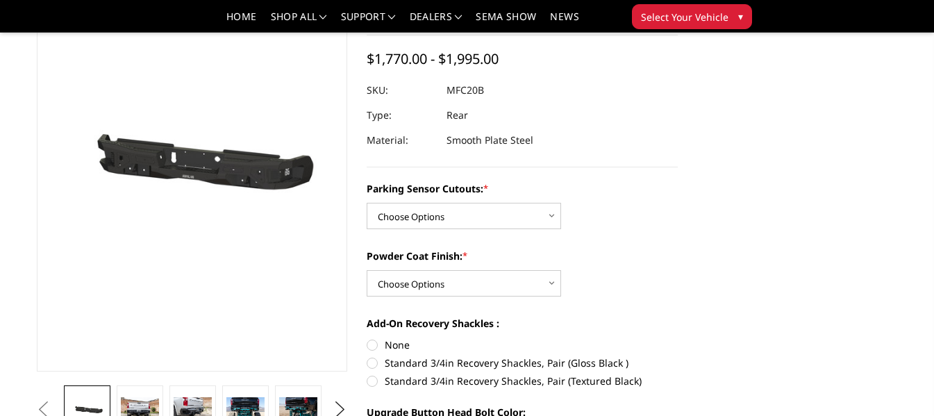
scroll to position [0, 0]
